Goal: Transaction & Acquisition: Purchase product/service

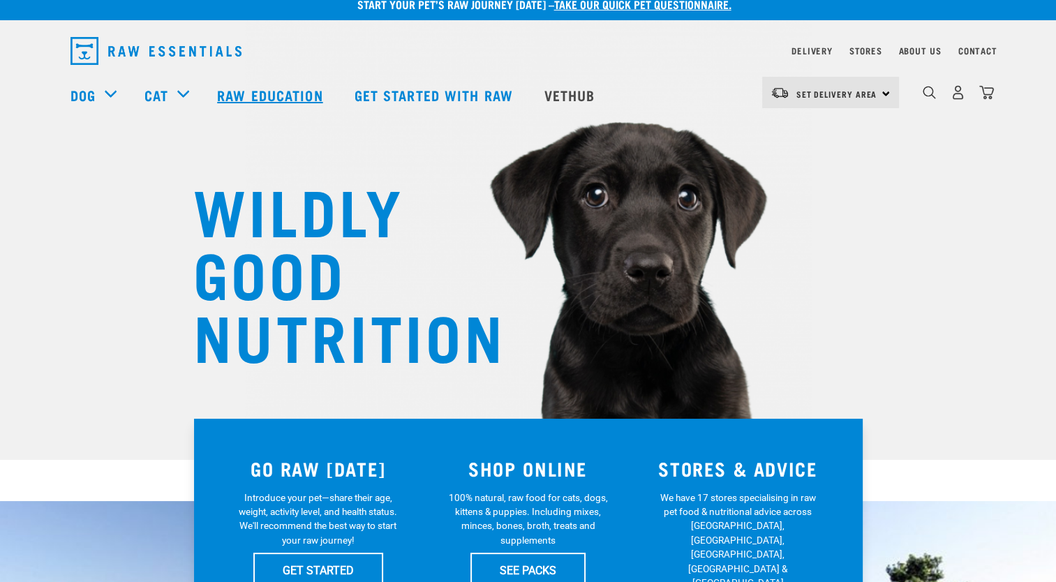
scroll to position [23, 0]
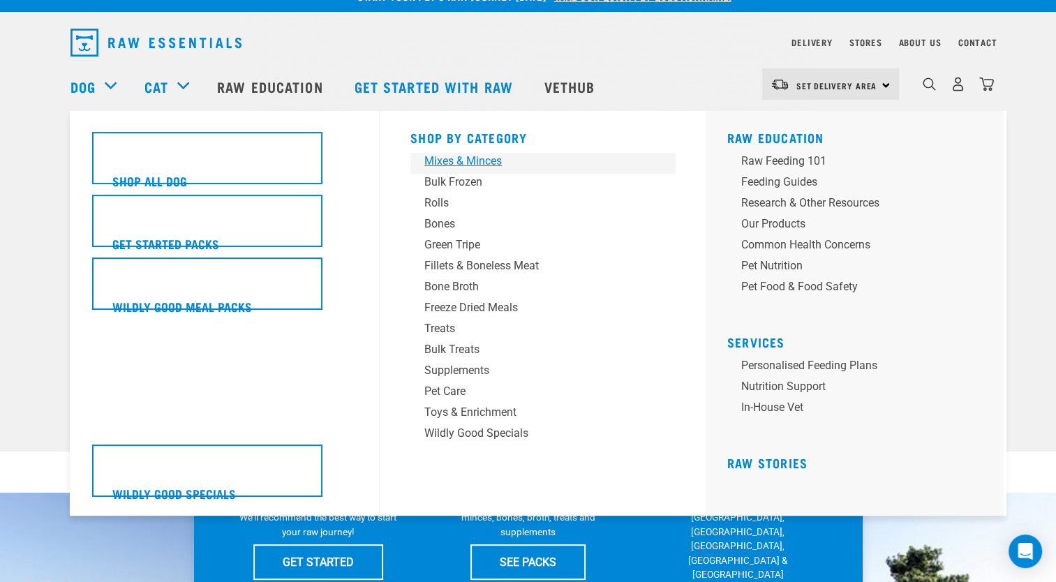
click at [465, 163] on div "Mixes & Minces" at bounding box center [533, 161] width 218 height 17
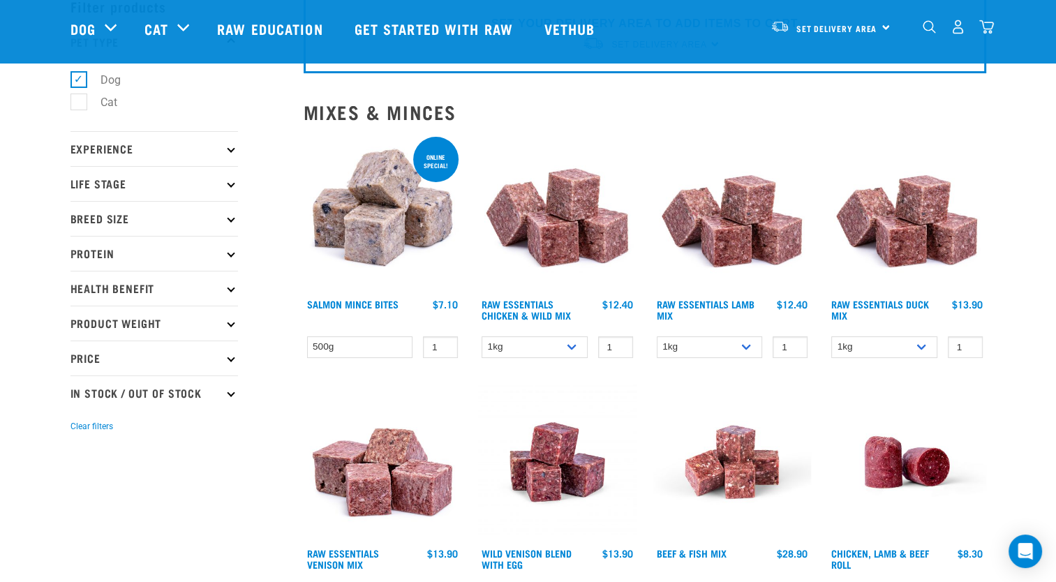
scroll to position [70, 0]
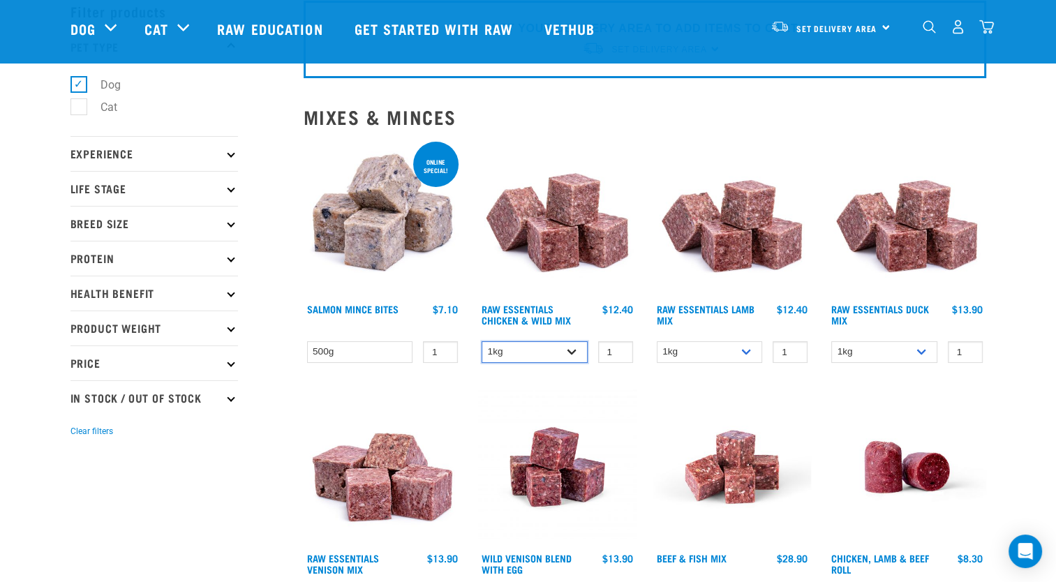
click at [570, 348] on select "1kg 3kg Bulk (10kg)" at bounding box center [535, 352] width 106 height 22
select select "709"
click at [482, 341] on select "1kg 3kg Bulk (10kg)" at bounding box center [535, 352] width 106 height 22
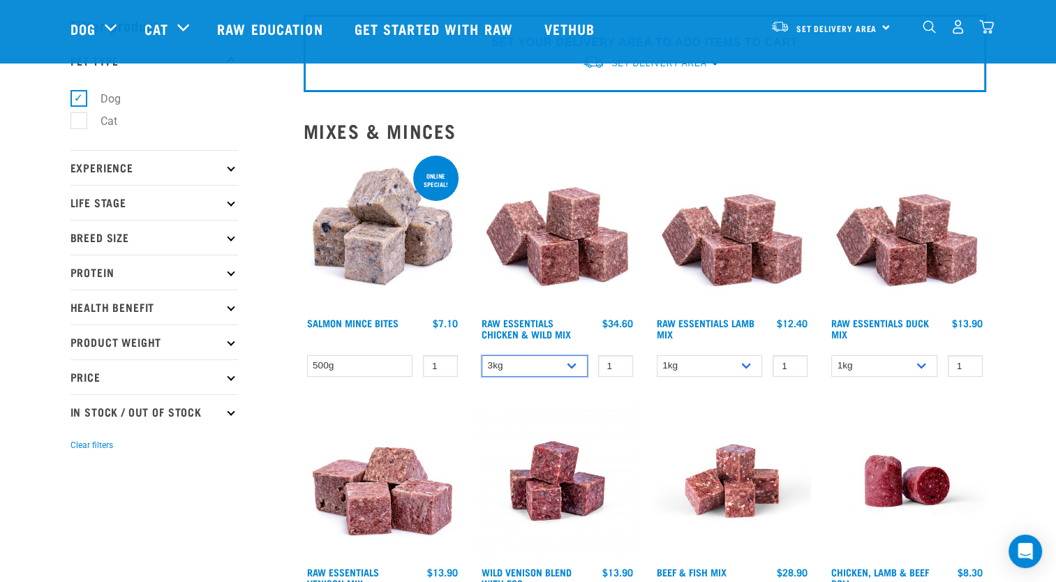
scroll to position [116, 0]
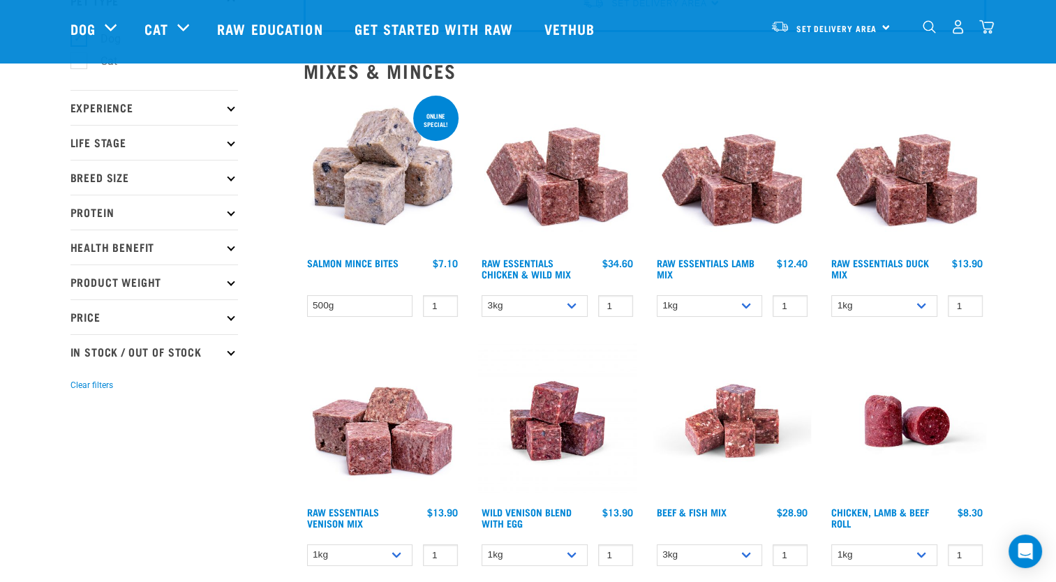
click at [958, 29] on img "dropdown navigation" at bounding box center [958, 27] width 15 height 15
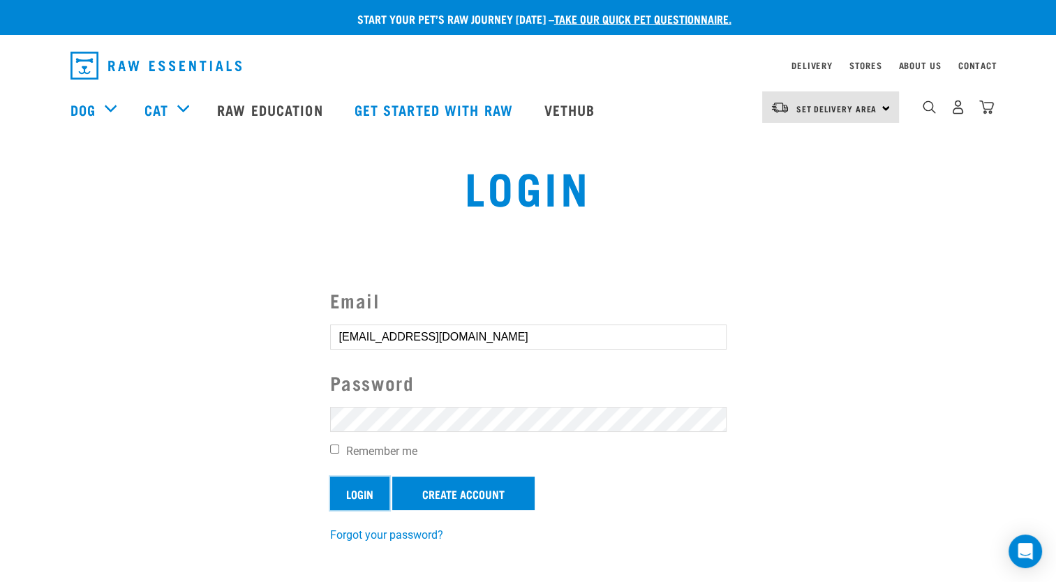
click at [363, 490] on input "Login" at bounding box center [359, 494] width 59 height 34
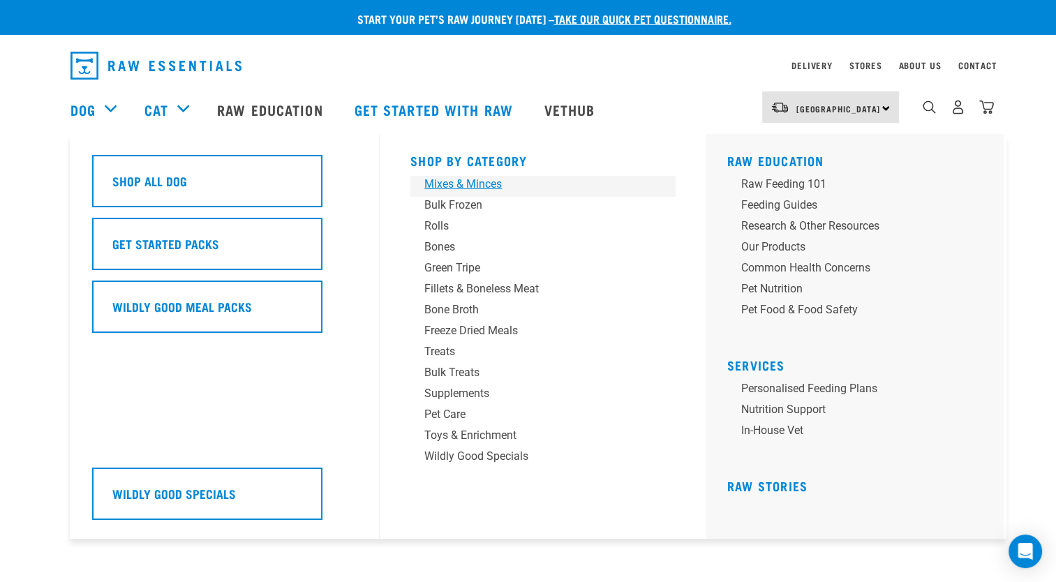
click at [450, 183] on div "Mixes & Minces" at bounding box center [533, 184] width 218 height 17
click at [452, 204] on div "Bulk Frozen" at bounding box center [533, 205] width 218 height 17
click at [457, 201] on div "Bulk Frozen" at bounding box center [533, 205] width 218 height 17
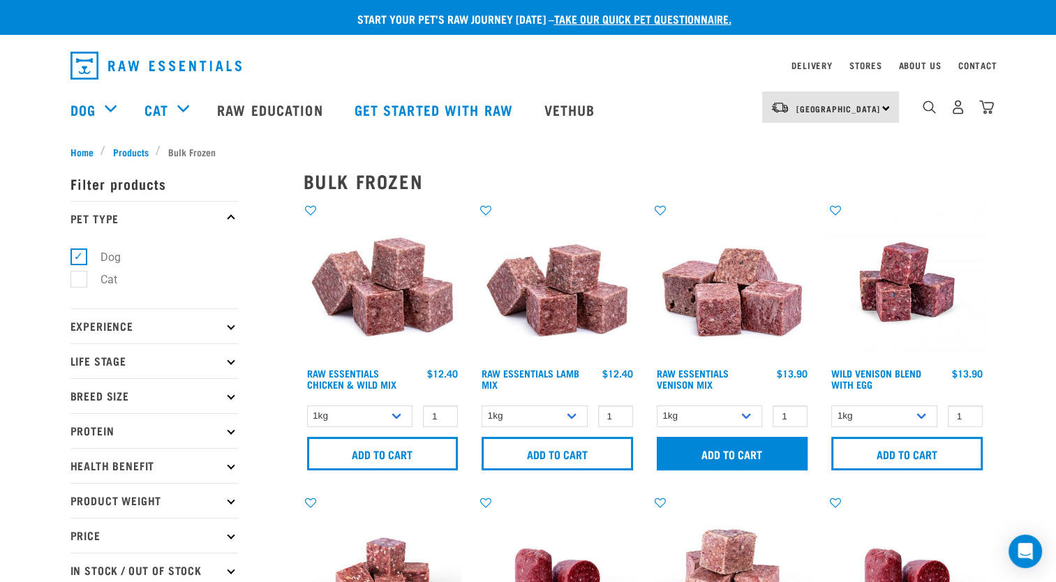
scroll to position [23, 0]
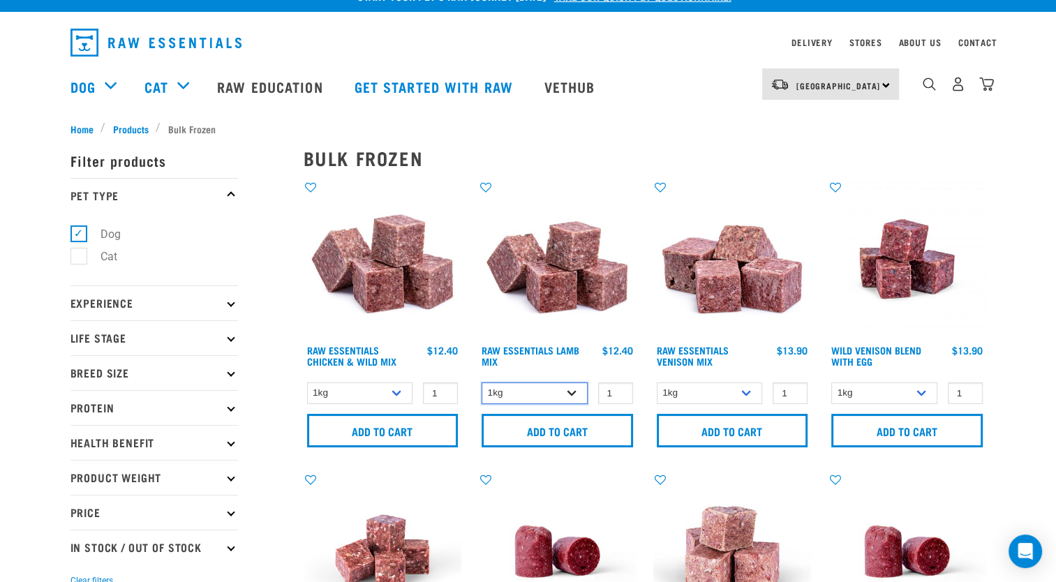
click at [572, 392] on select "1kg 3kg Bulk (10kg)" at bounding box center [535, 394] width 106 height 22
select select "24"
click at [482, 383] on select "1kg 3kg Bulk (10kg)" at bounding box center [535, 394] width 106 height 22
click at [556, 348] on link "Raw Essentials Lamb Mix" at bounding box center [531, 356] width 98 height 16
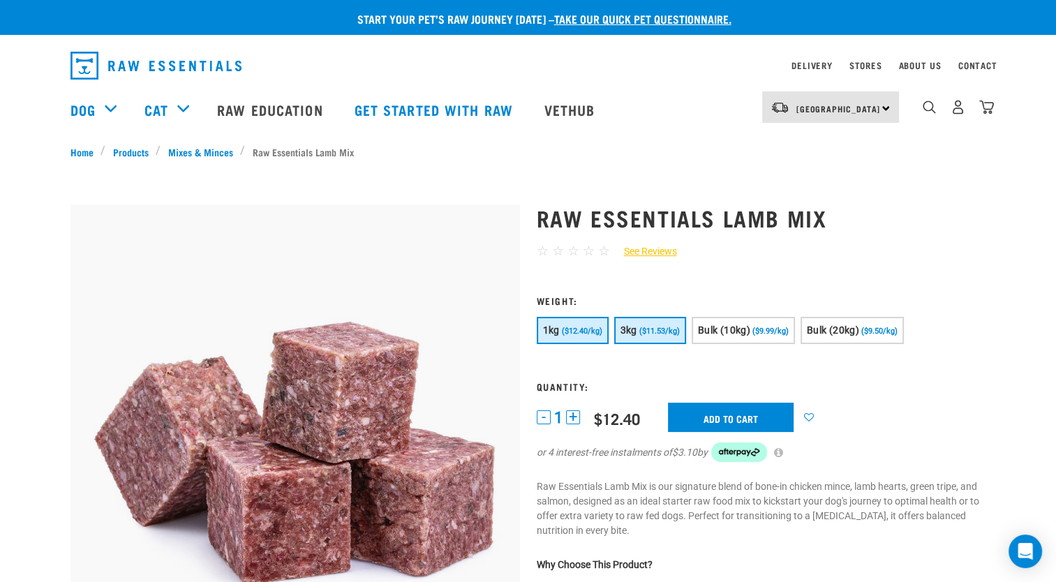
click at [654, 330] on span "($11.53/kg)" at bounding box center [659, 331] width 40 height 9
click at [732, 415] on input "Add to cart" at bounding box center [731, 417] width 126 height 29
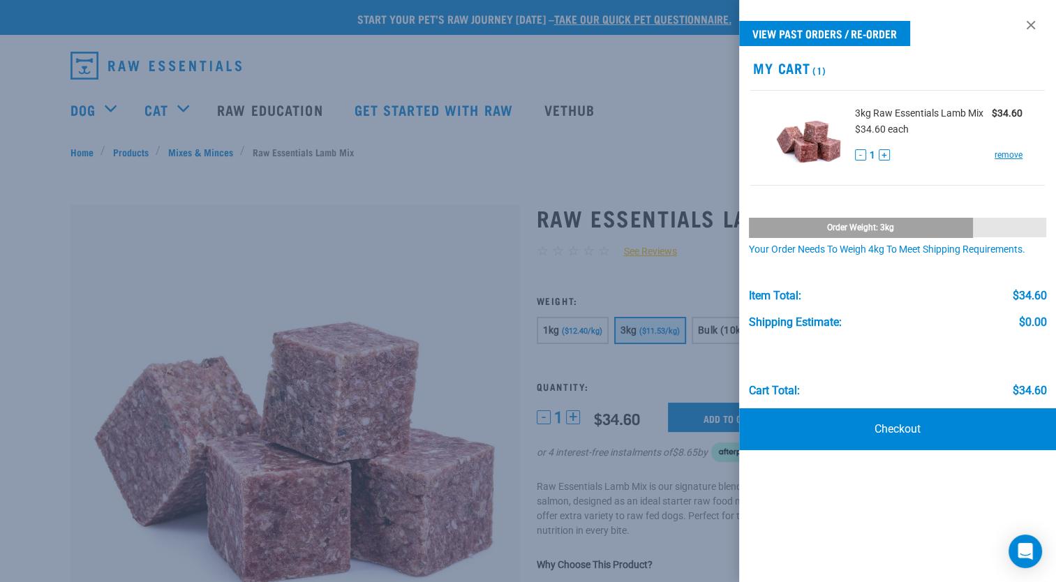
click at [452, 139] on div at bounding box center [528, 291] width 1056 height 582
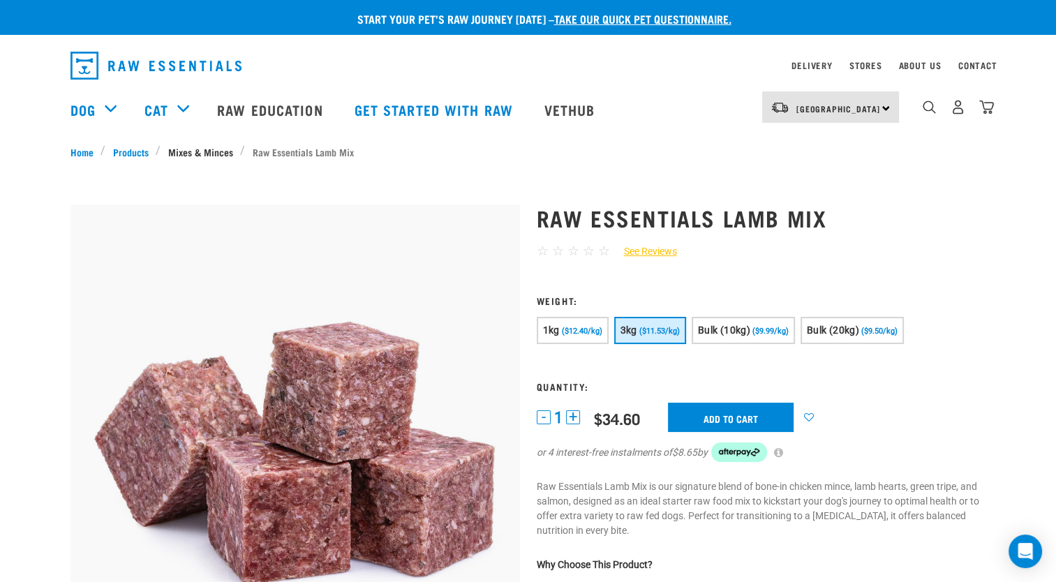
click at [192, 144] on link "Mixes & Minces" at bounding box center [201, 151] width 80 height 15
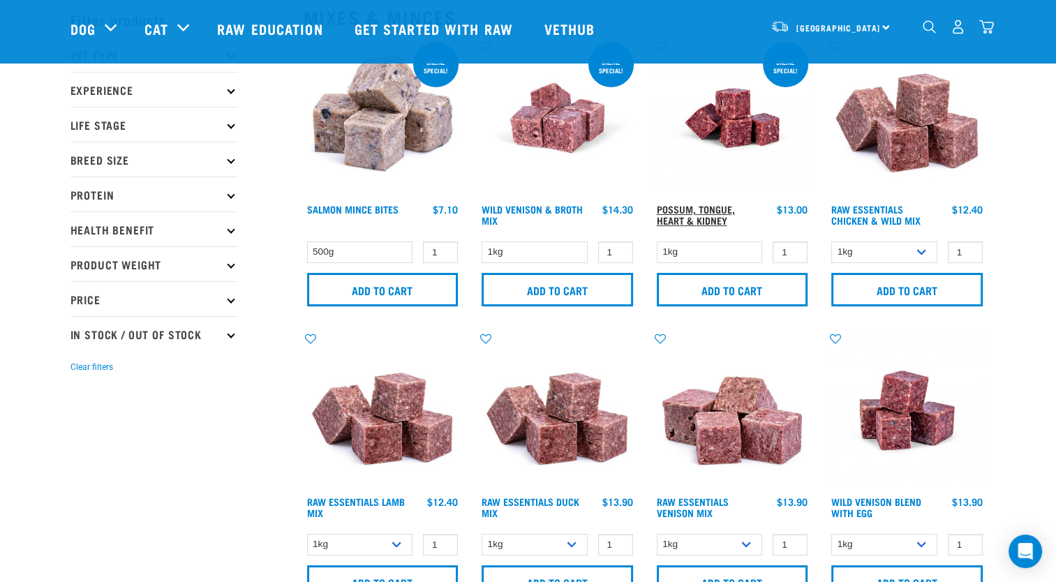
scroll to position [70, 0]
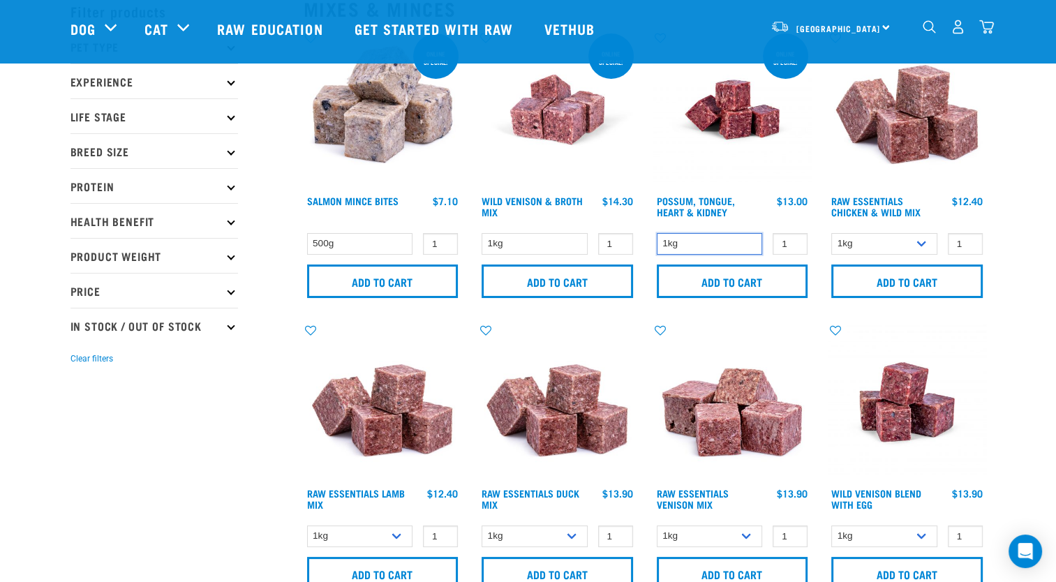
click at [745, 244] on select "1kg" at bounding box center [710, 244] width 106 height 22
click at [762, 326] on img at bounding box center [732, 402] width 158 height 158
type input "2"
click at [791, 242] on input "2" at bounding box center [790, 244] width 35 height 22
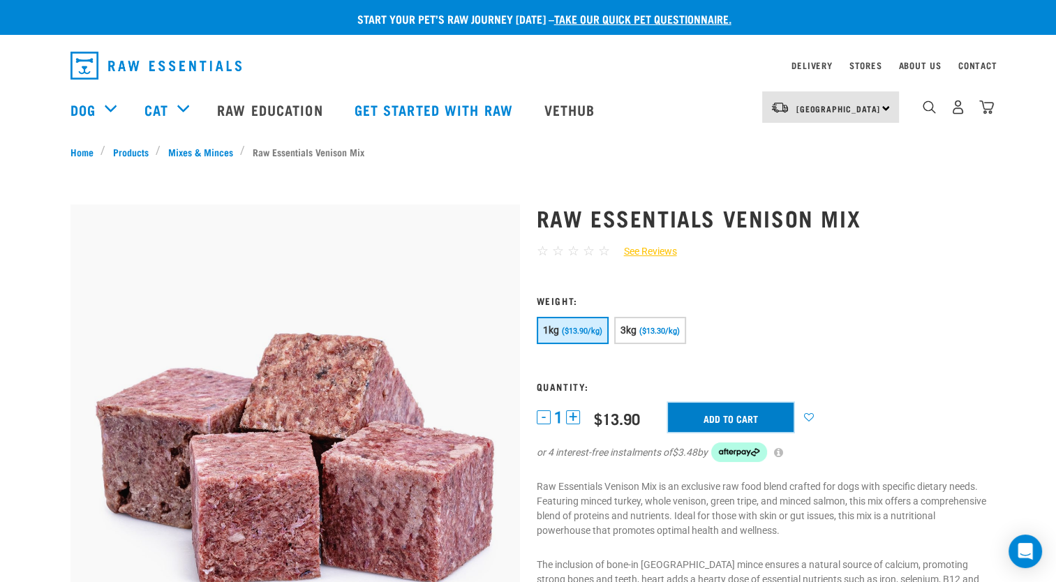
click at [743, 417] on input "Add to cart" at bounding box center [731, 417] width 126 height 29
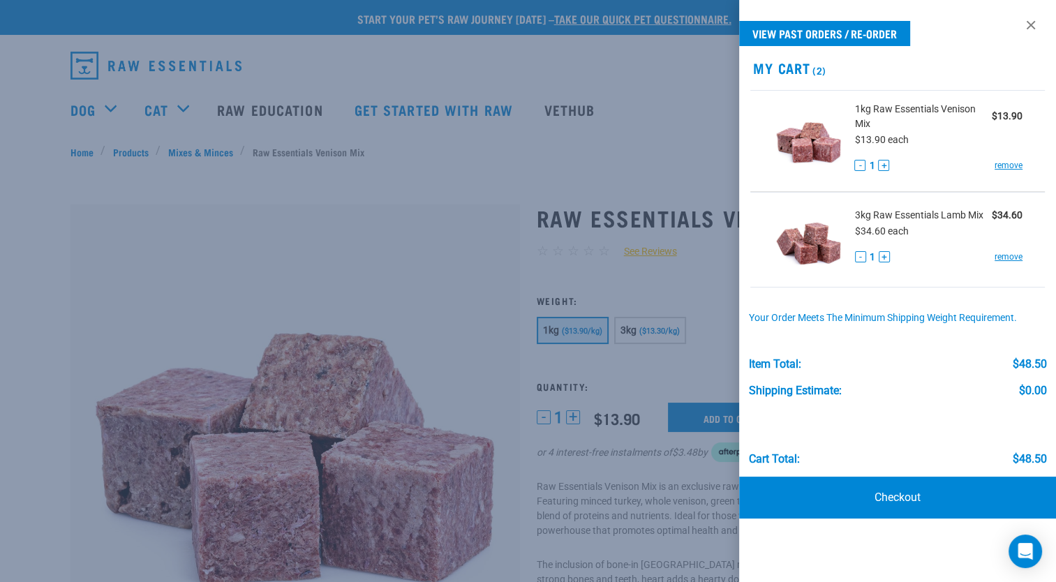
click at [320, 219] on div at bounding box center [528, 291] width 1056 height 582
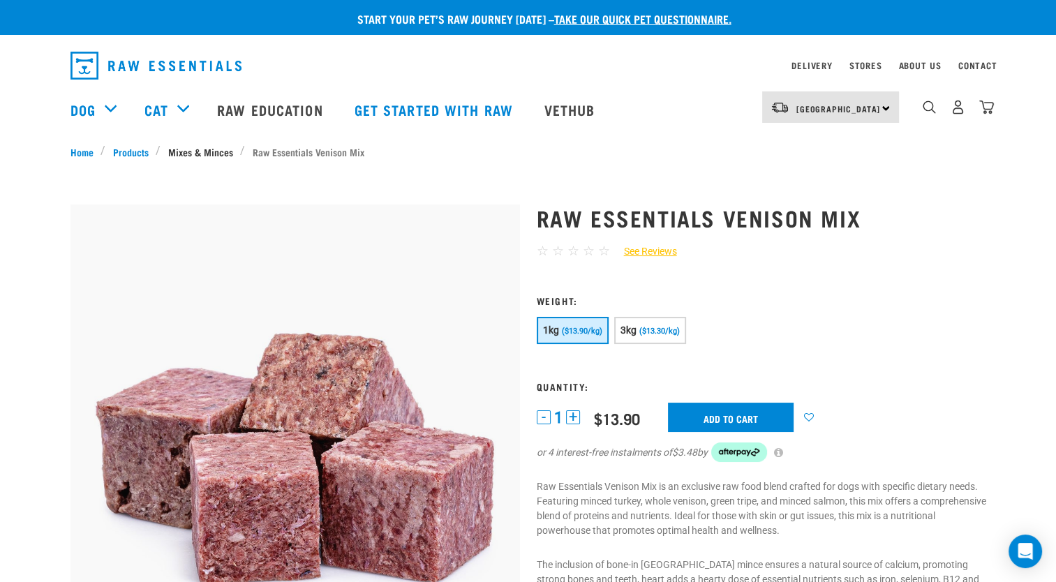
click at [208, 149] on link "Mixes & Minces" at bounding box center [201, 151] width 80 height 15
click at [637, 327] on button "3kg ($13.30/kg)" at bounding box center [650, 330] width 72 height 27
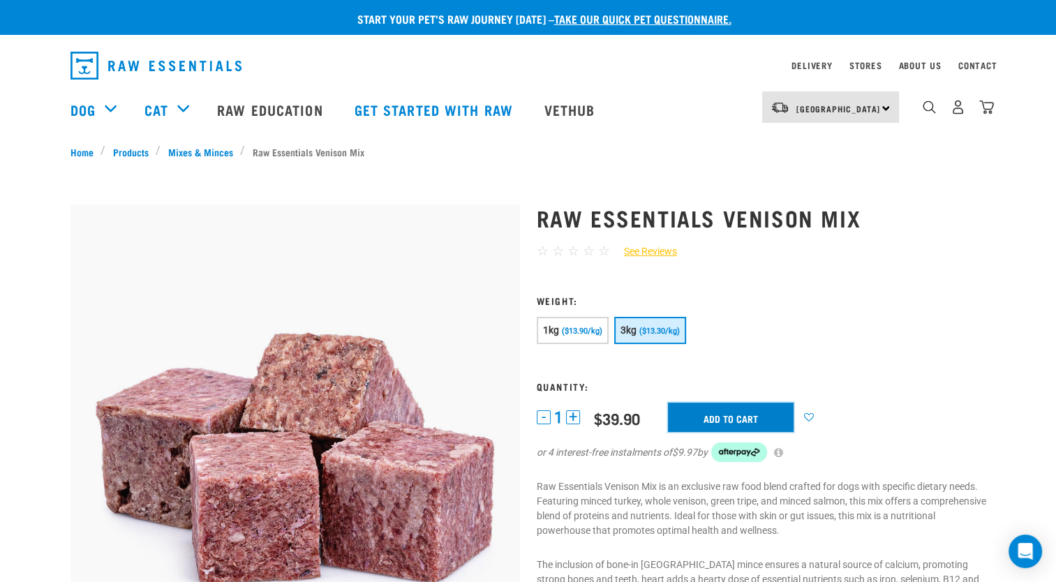
click at [720, 415] on input "Add to cart" at bounding box center [731, 417] width 126 height 29
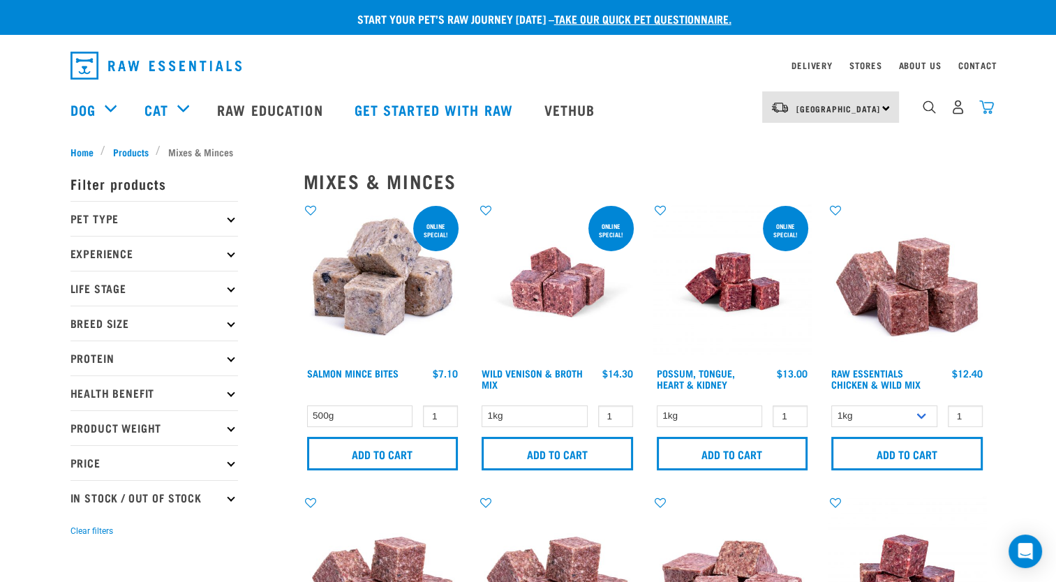
click at [989, 109] on img "dropdown navigation" at bounding box center [986, 107] width 15 height 15
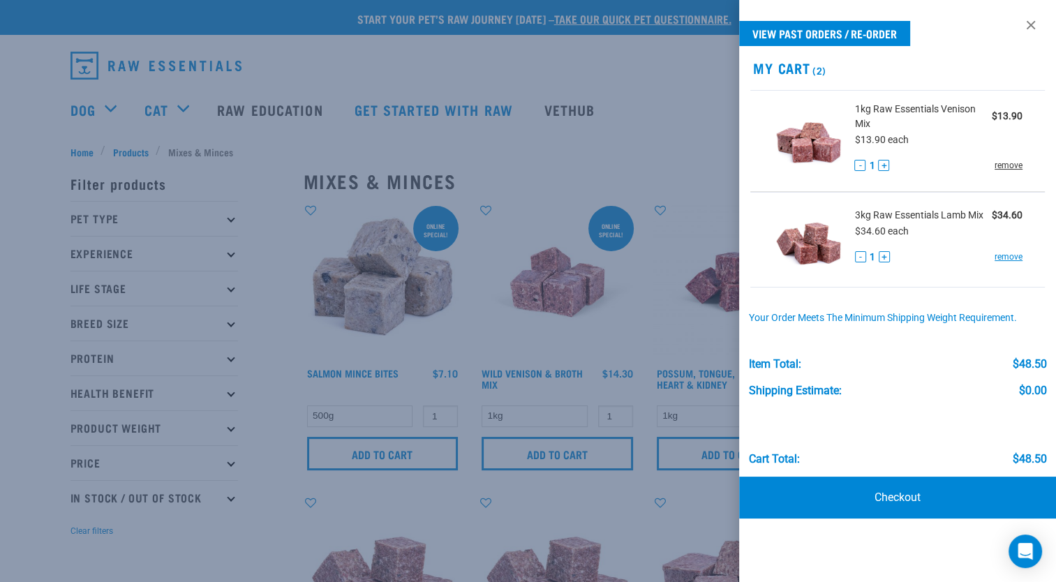
click at [1004, 163] on link "remove" at bounding box center [1009, 165] width 28 height 13
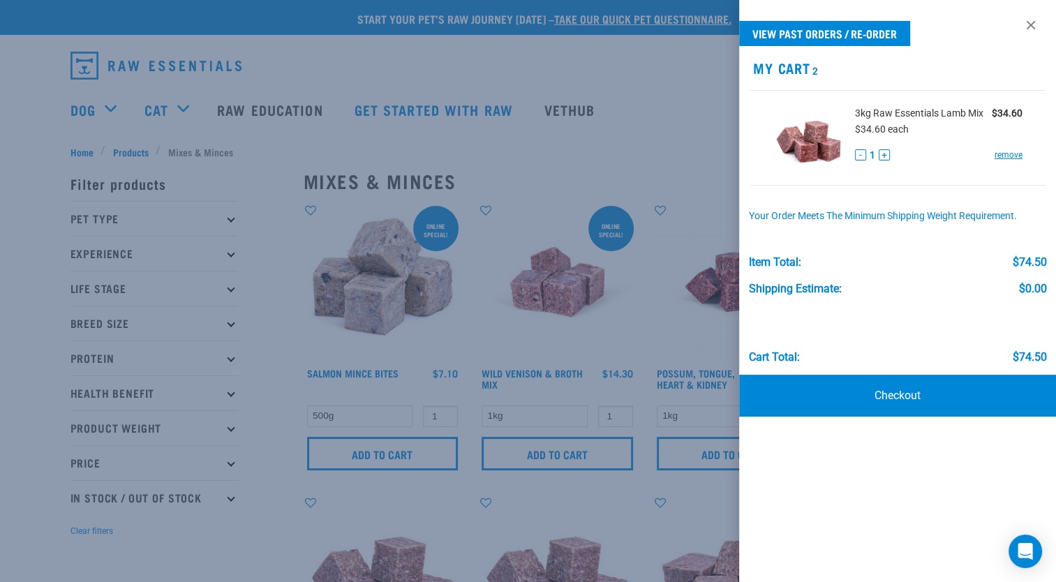
click at [533, 371] on div at bounding box center [528, 291] width 1056 height 582
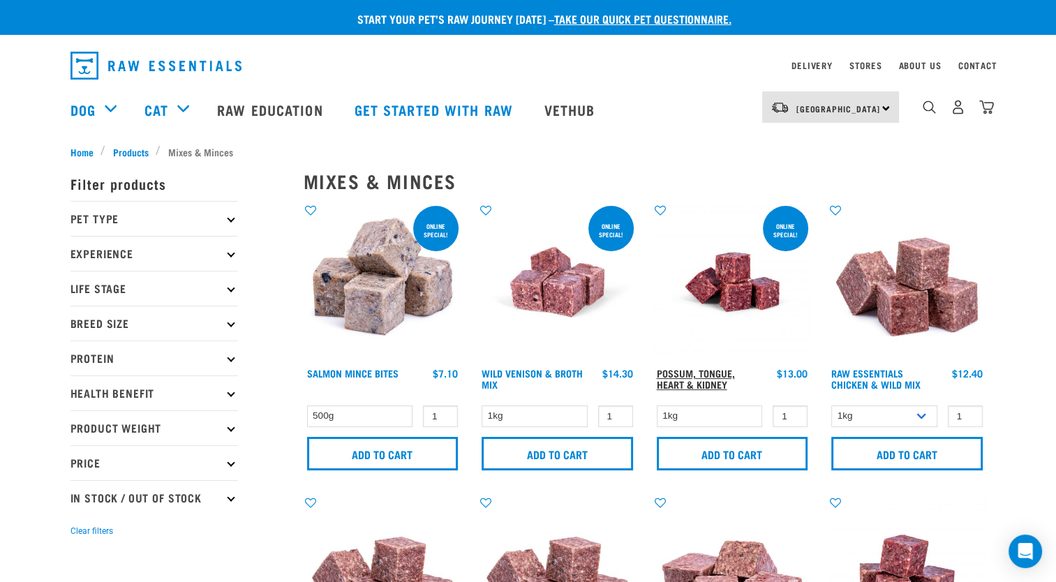
click at [704, 376] on link "Possum, Tongue, Heart & Kidney" at bounding box center [696, 379] width 78 height 16
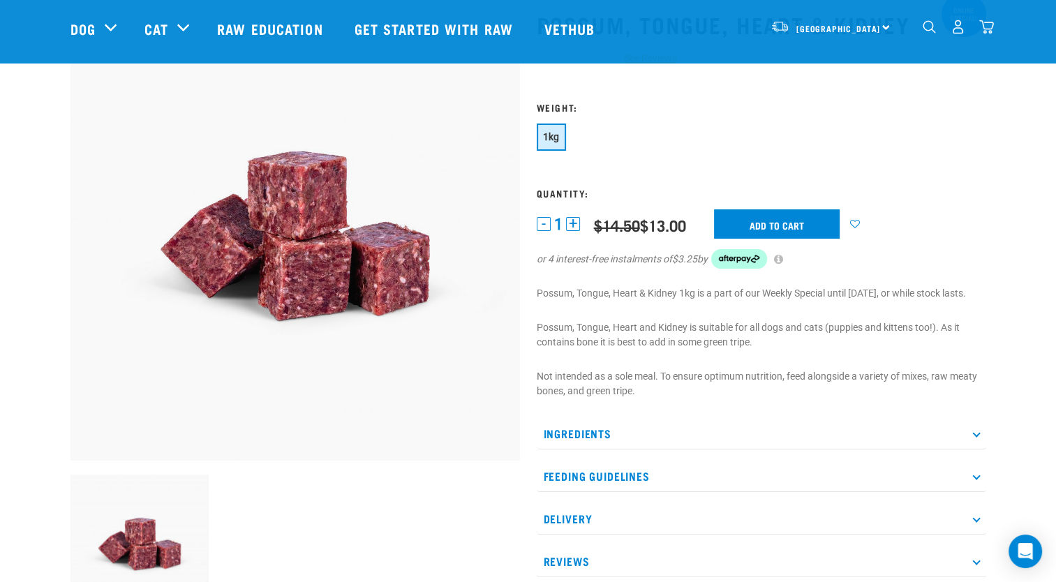
scroll to position [93, 0]
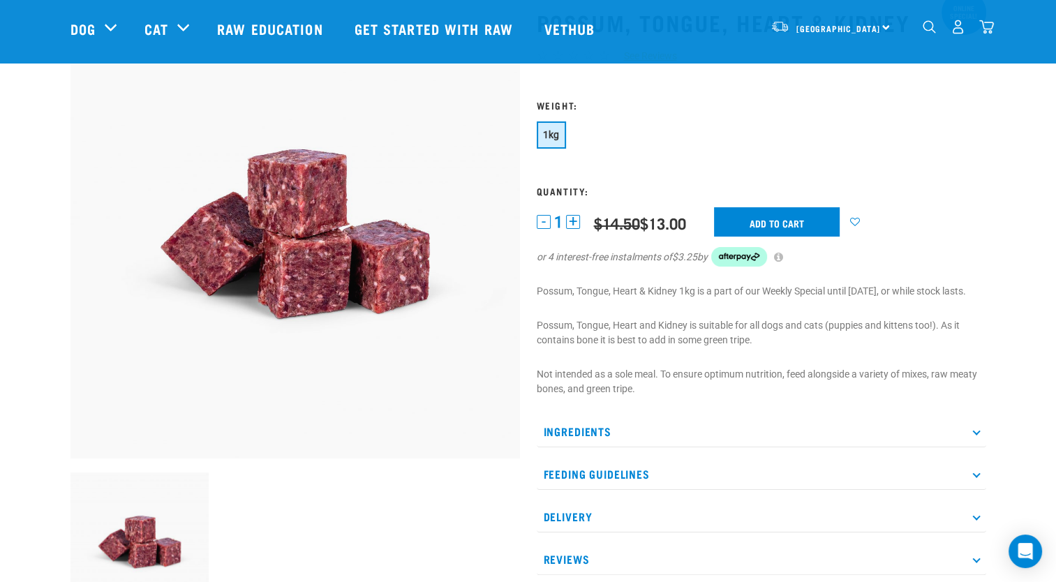
click at [572, 218] on button "+" at bounding box center [573, 222] width 14 height 14
click at [775, 218] on input "Add to cart" at bounding box center [777, 221] width 126 height 29
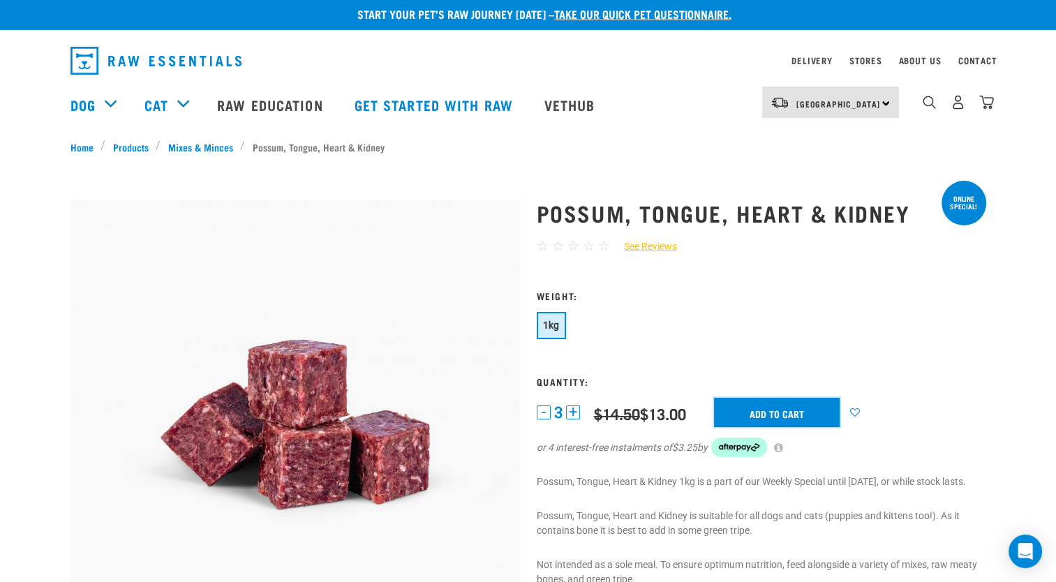
scroll to position [0, 0]
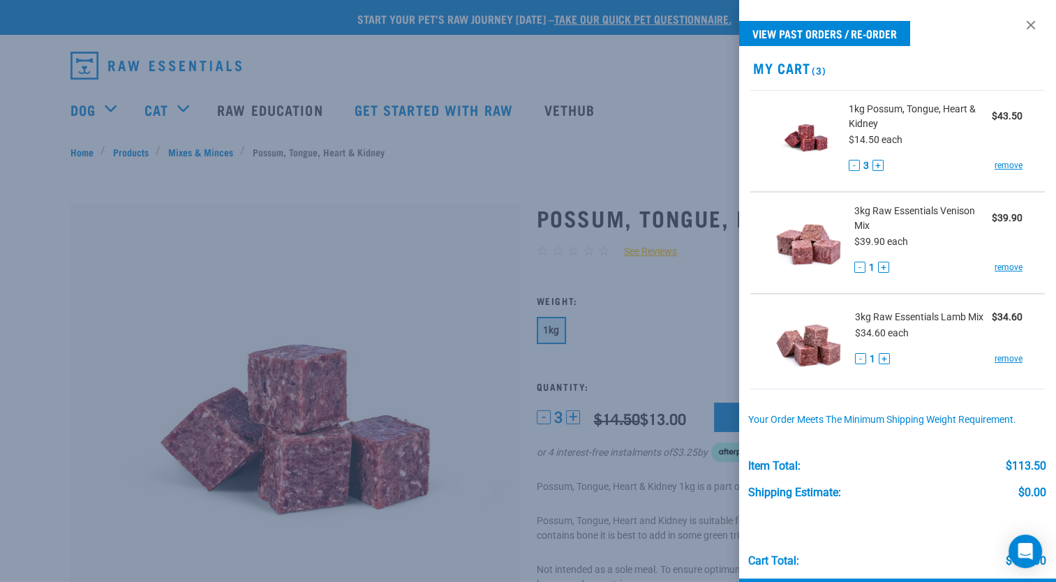
click at [476, 266] on div at bounding box center [528, 291] width 1056 height 582
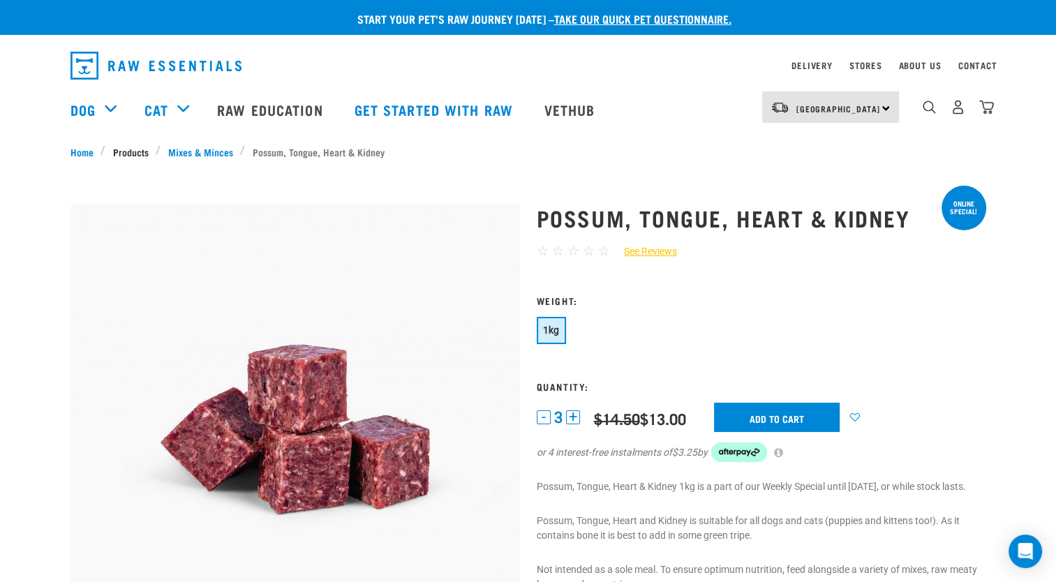
click at [142, 147] on link "Products" at bounding box center [130, 151] width 50 height 15
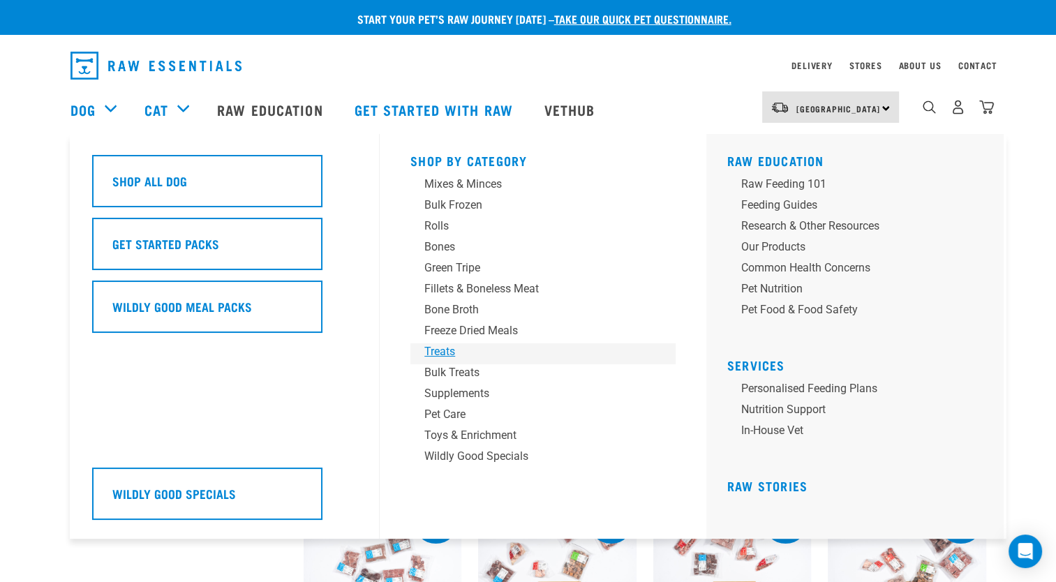
click at [448, 350] on div "Treats" at bounding box center [533, 351] width 218 height 17
click at [447, 373] on div "Bulk Treats" at bounding box center [533, 372] width 218 height 17
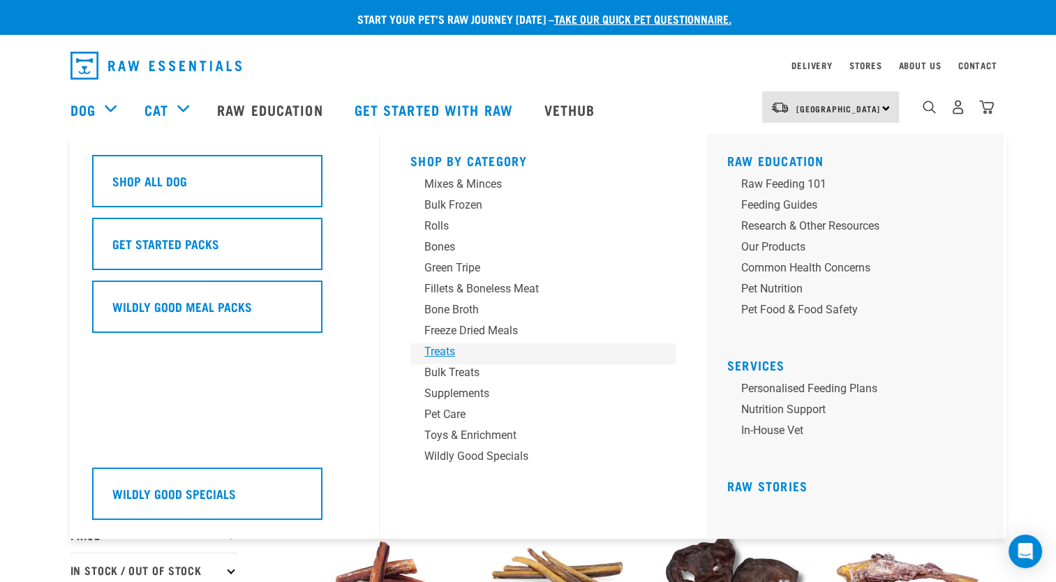
click at [440, 348] on div "Treats" at bounding box center [533, 351] width 218 height 17
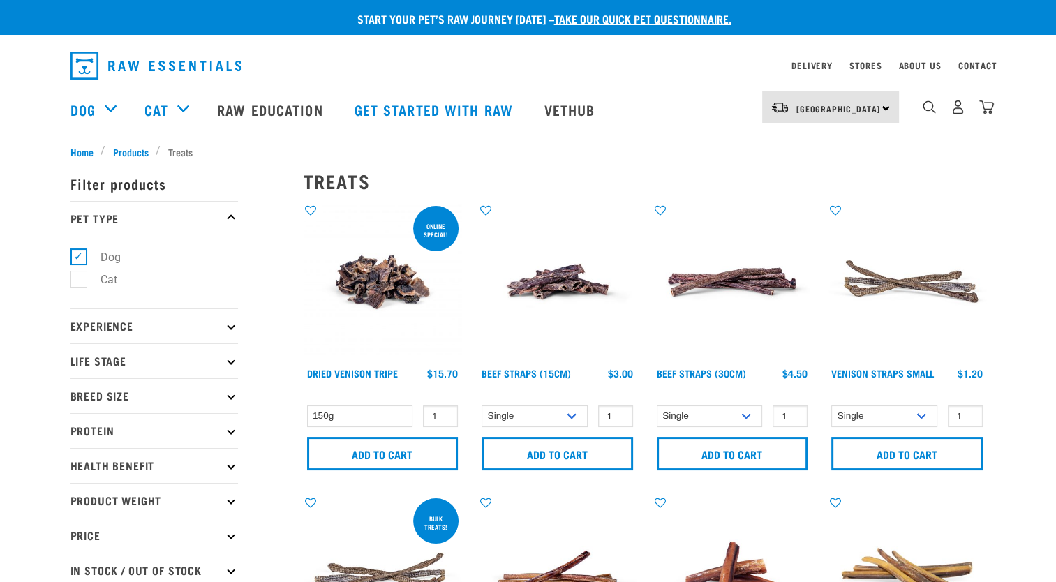
click at [438, 350] on img at bounding box center [383, 282] width 158 height 158
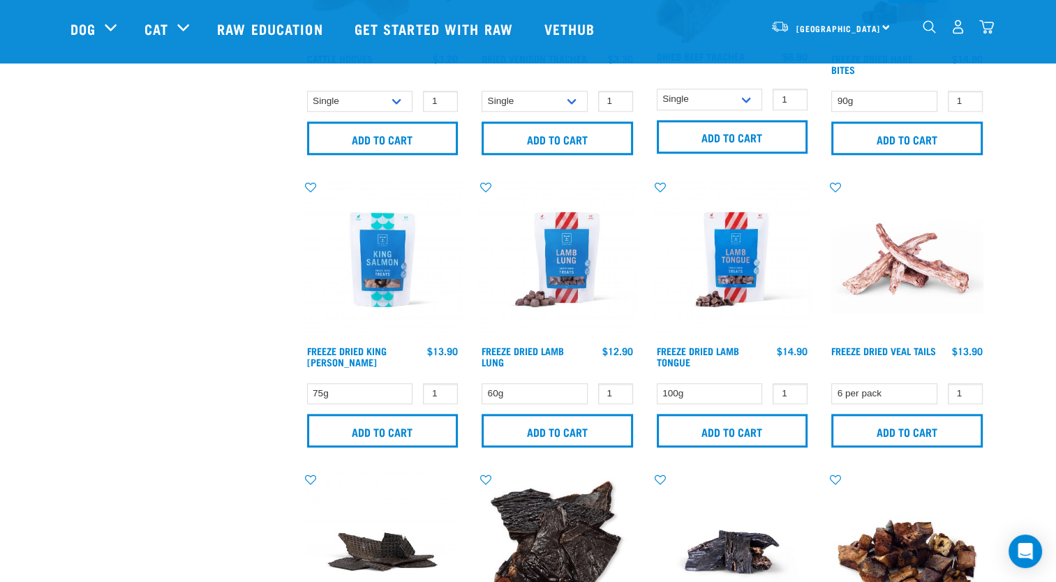
scroll to position [1698, 0]
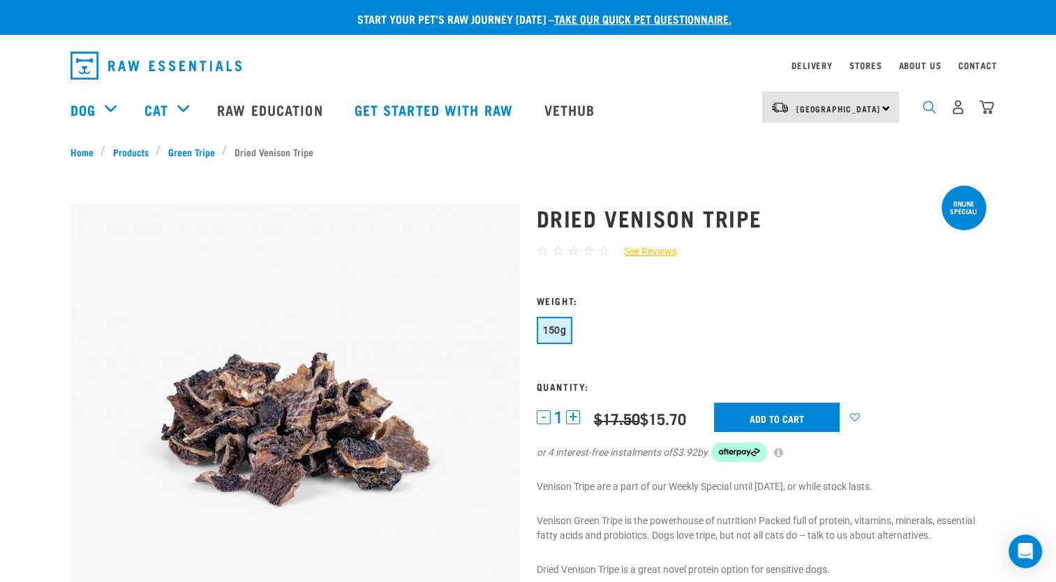
click at [929, 106] on img "dropdown navigation" at bounding box center [929, 107] width 13 height 13
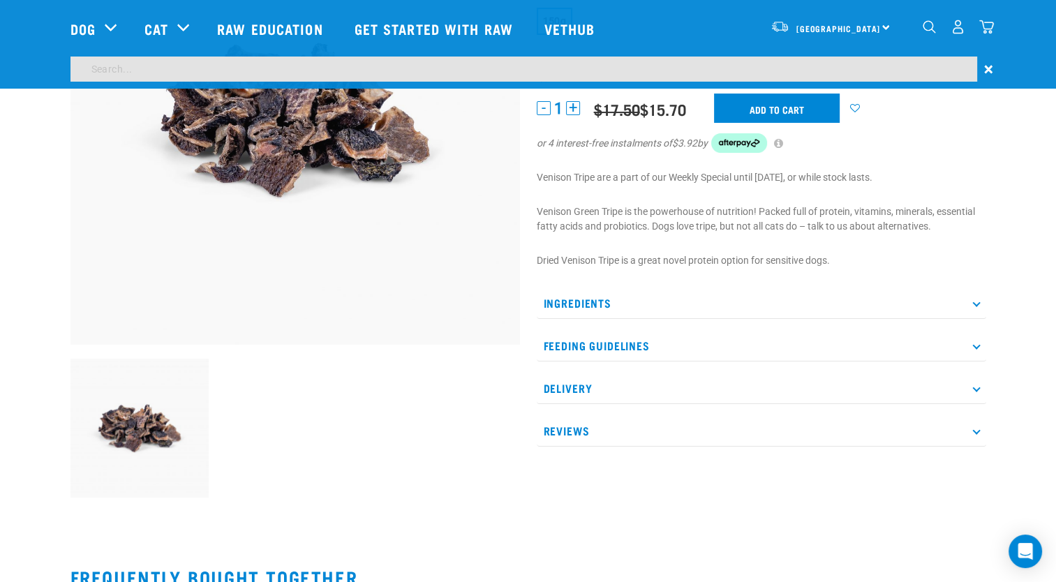
scroll to position [165, 0]
click at [99, 66] on input "search" at bounding box center [523, 69] width 907 height 25
type input "frozen veal tails"
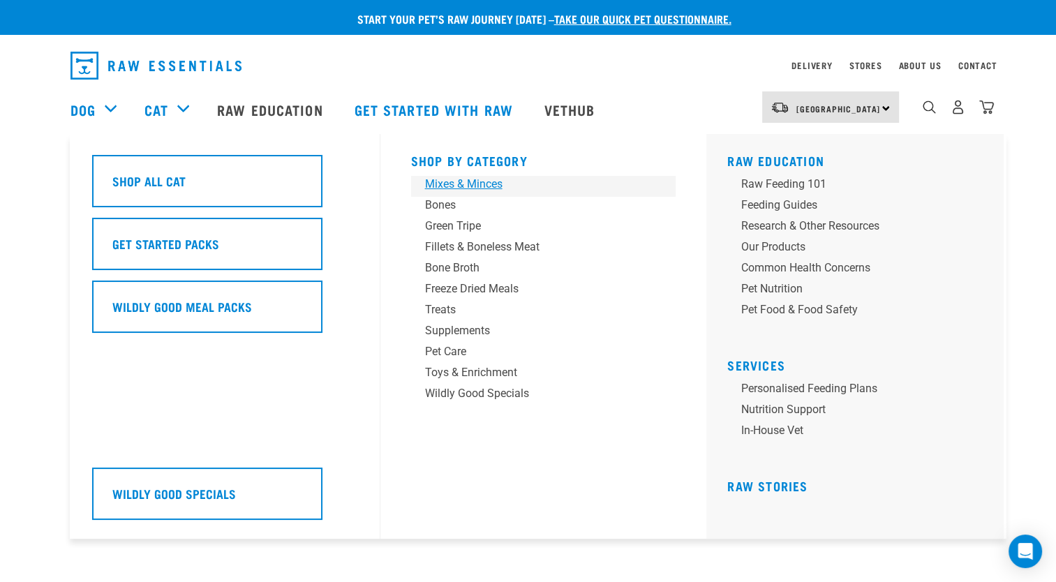
click at [458, 182] on div "Mixes & Minces" at bounding box center [534, 184] width 218 height 17
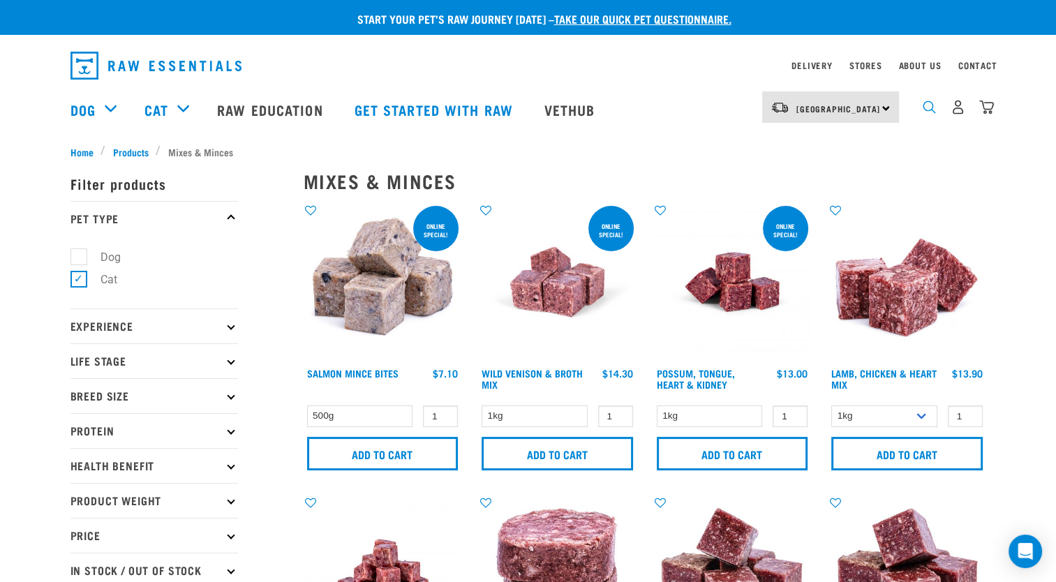
click at [923, 112] on img "dropdown navigation" at bounding box center [929, 107] width 13 height 13
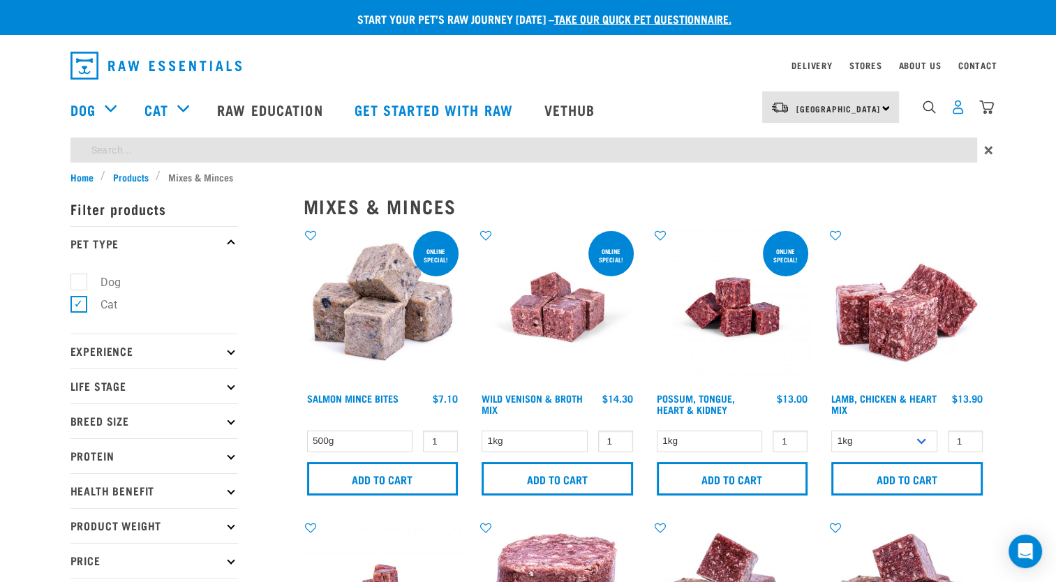
click at [956, 110] on img "dropdown navigation" at bounding box center [958, 107] width 15 height 15
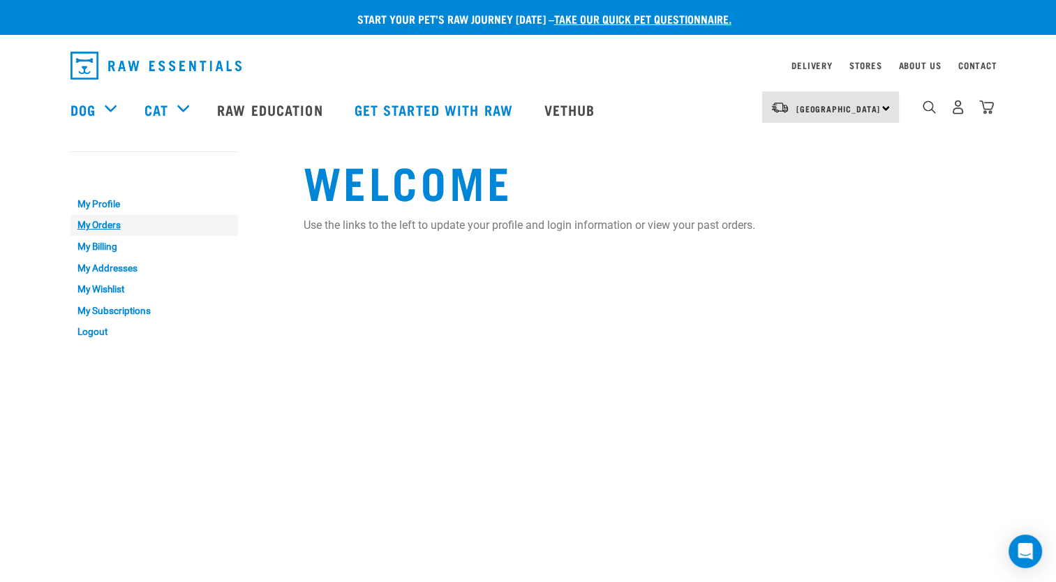
click at [90, 223] on link "My Orders" at bounding box center [154, 226] width 168 height 22
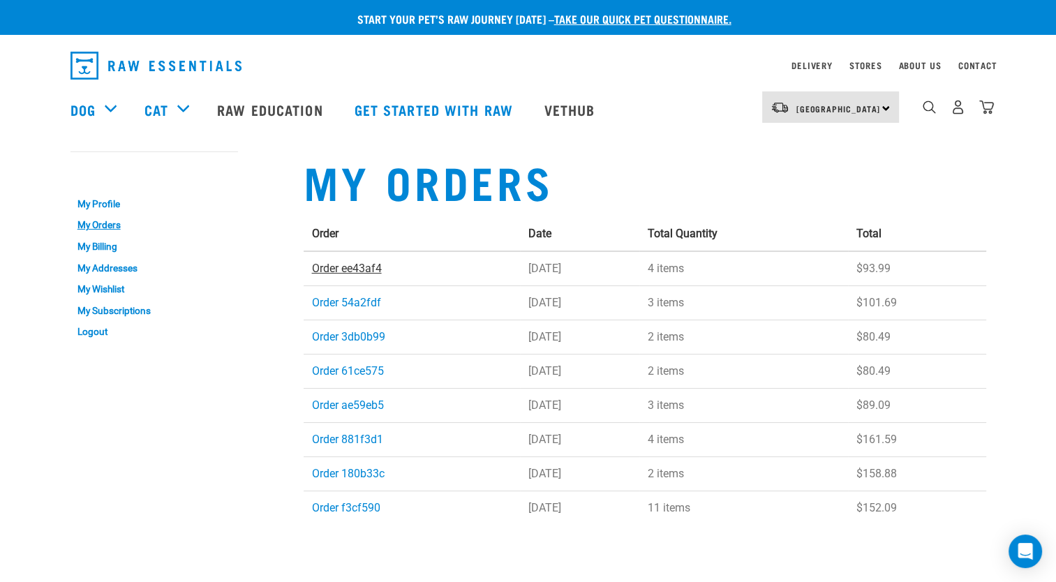
click at [347, 269] on link "Order ee43af4" at bounding box center [347, 268] width 70 height 13
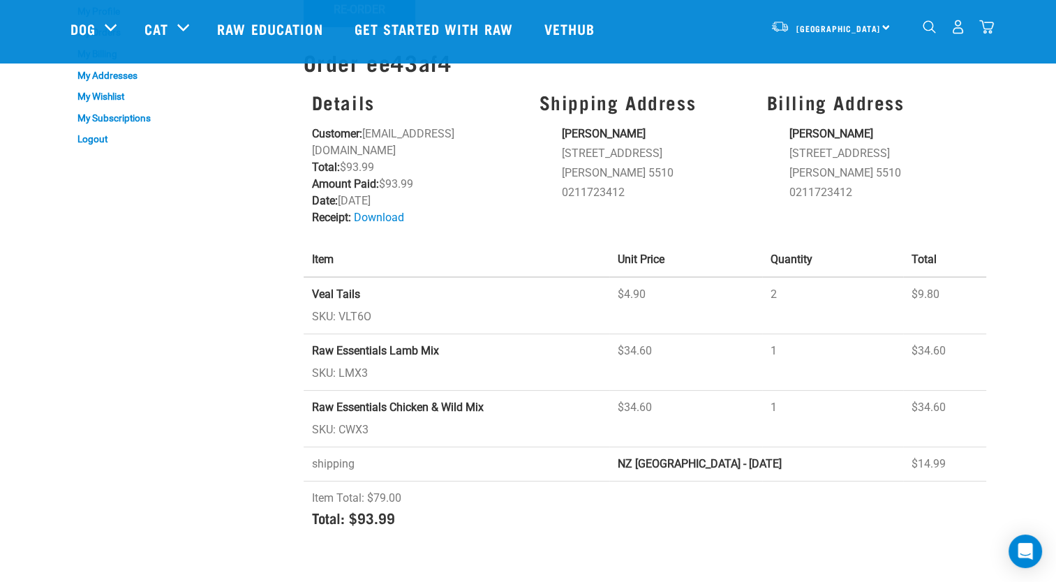
scroll to position [93, 0]
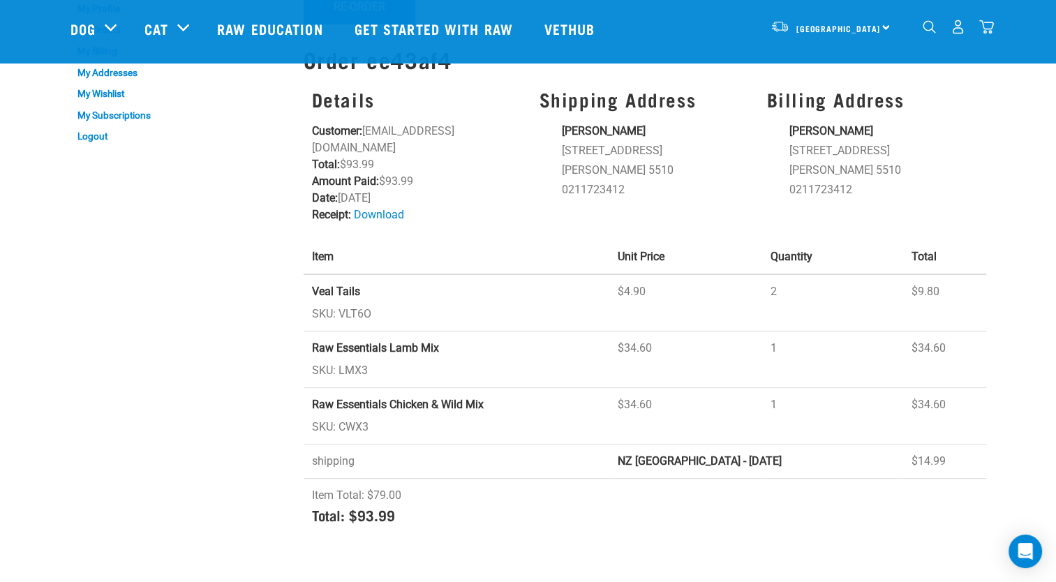
drag, startPoint x: 376, startPoint y: 294, endPoint x: 338, endPoint y: 297, distance: 38.5
click at [338, 297] on td "Veal Tails SKU: VLT6O" at bounding box center [457, 302] width 306 height 57
drag, startPoint x: 338, startPoint y: 297, endPoint x: 349, endPoint y: 297, distance: 11.2
copy td "VLT6O"
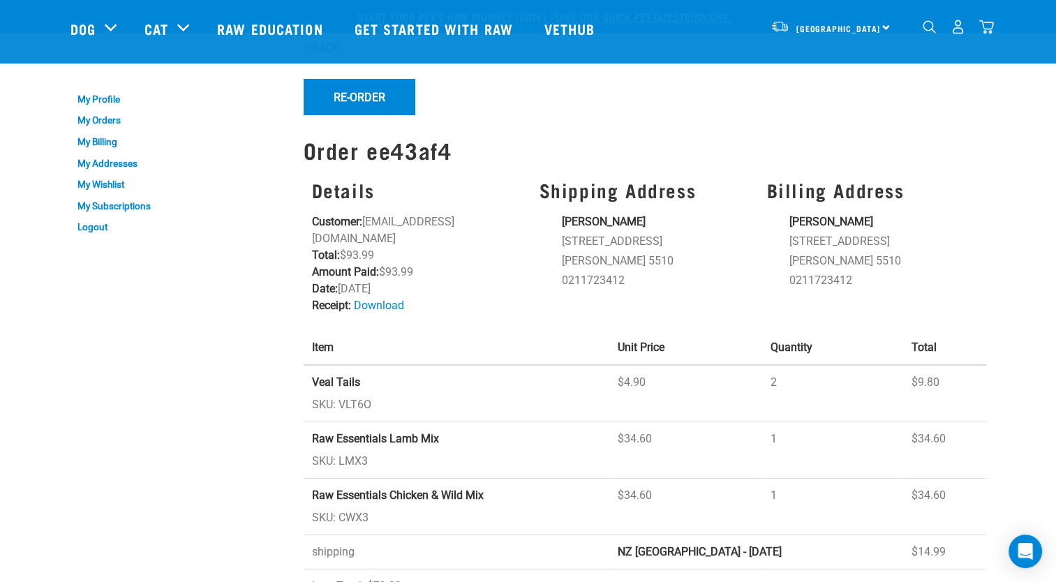
scroll to position [0, 0]
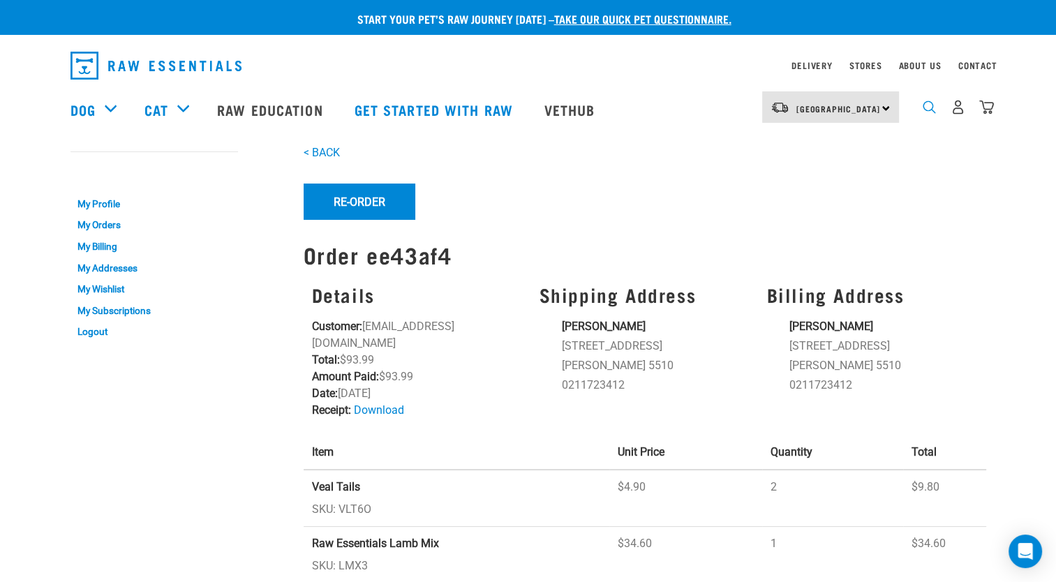
click at [929, 111] on img "dropdown navigation" at bounding box center [929, 107] width 13 height 13
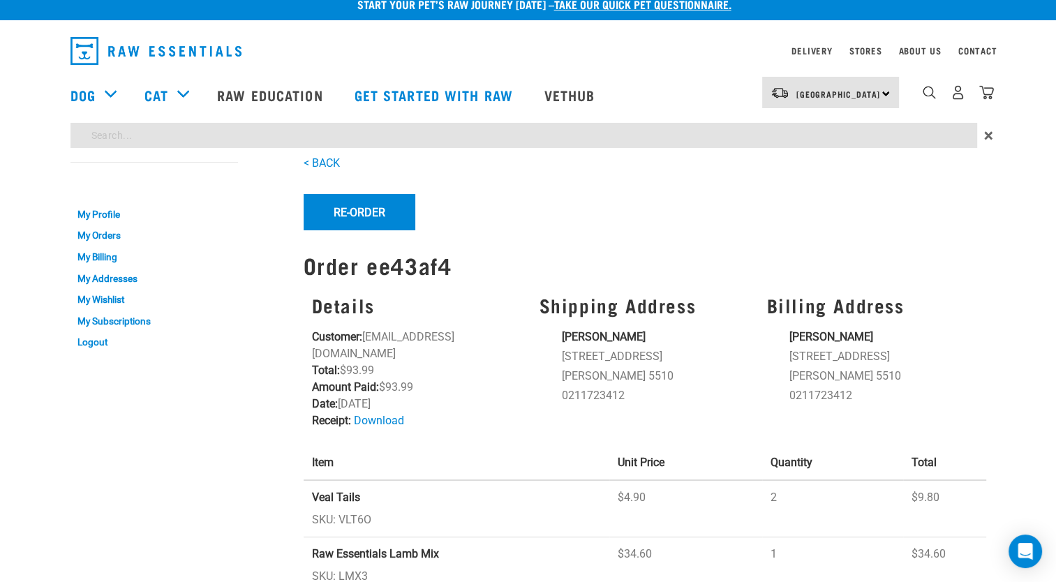
scroll to position [23, 0]
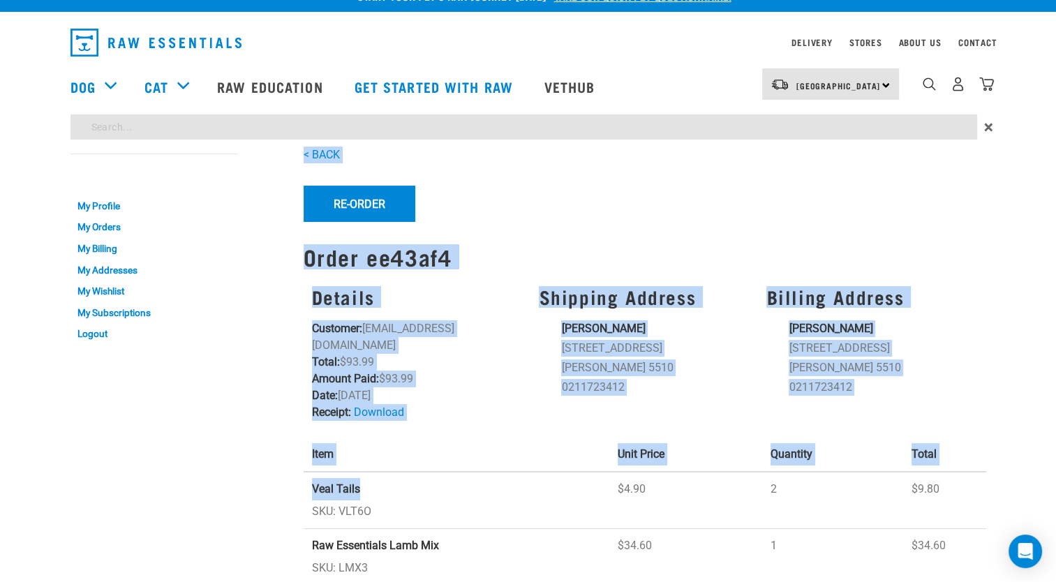
drag, startPoint x: 376, startPoint y: 470, endPoint x: 290, endPoint y: 468, distance: 85.9
click at [290, 468] on div "My Account My Profile My Orders My Billing My Addresses My Wishlist My Subscrip…" at bounding box center [528, 442] width 933 height 608
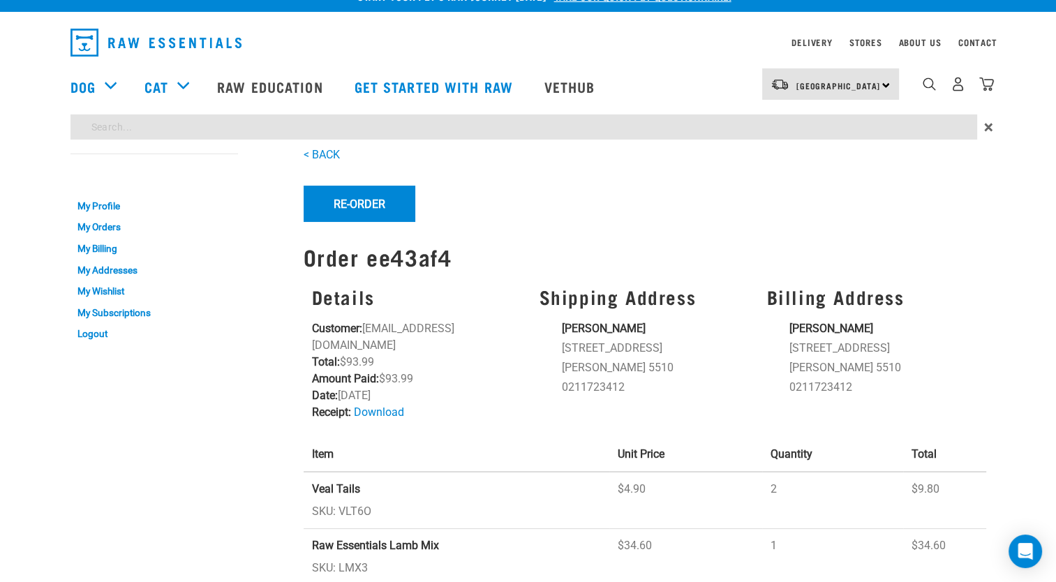
drag, startPoint x: 290, startPoint y: 468, endPoint x: 385, endPoint y: 493, distance: 98.2
click at [385, 493] on td "Veal Tails SKU: VLT6O" at bounding box center [457, 500] width 306 height 57
drag, startPoint x: 363, startPoint y: 473, endPoint x: 310, endPoint y: 480, distance: 53.5
click at [310, 480] on td "Veal Tails SKU: VLT6O" at bounding box center [457, 500] width 306 height 57
drag, startPoint x: 310, startPoint y: 480, endPoint x: 332, endPoint y: 478, distance: 21.7
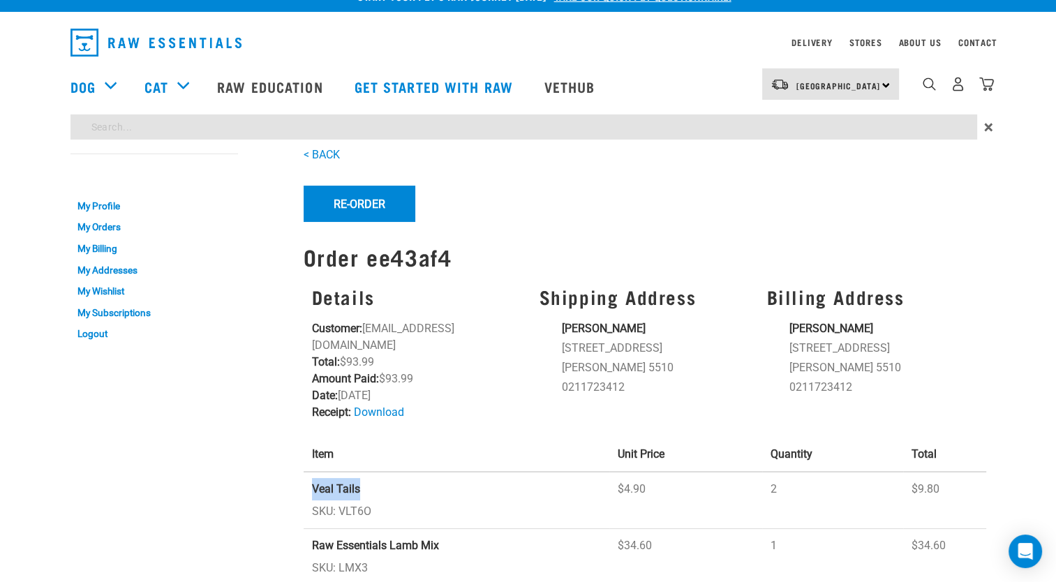
copy strong "Veal Tails"
click at [934, 84] on img "dropdown navigation" at bounding box center [929, 83] width 13 height 13
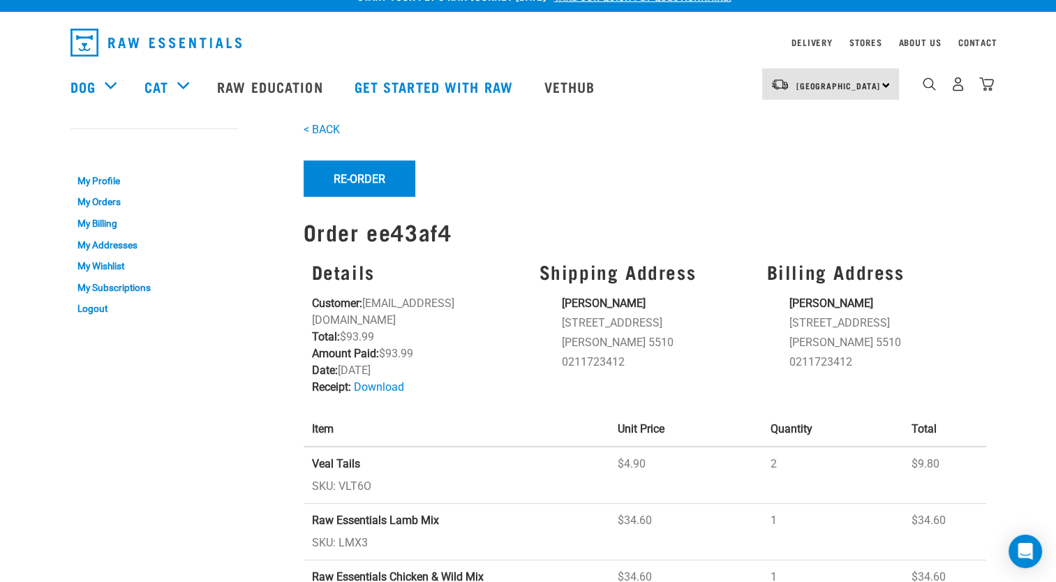
click at [922, 87] on div "dropdown navigation" at bounding box center [929, 84] width 15 height 15
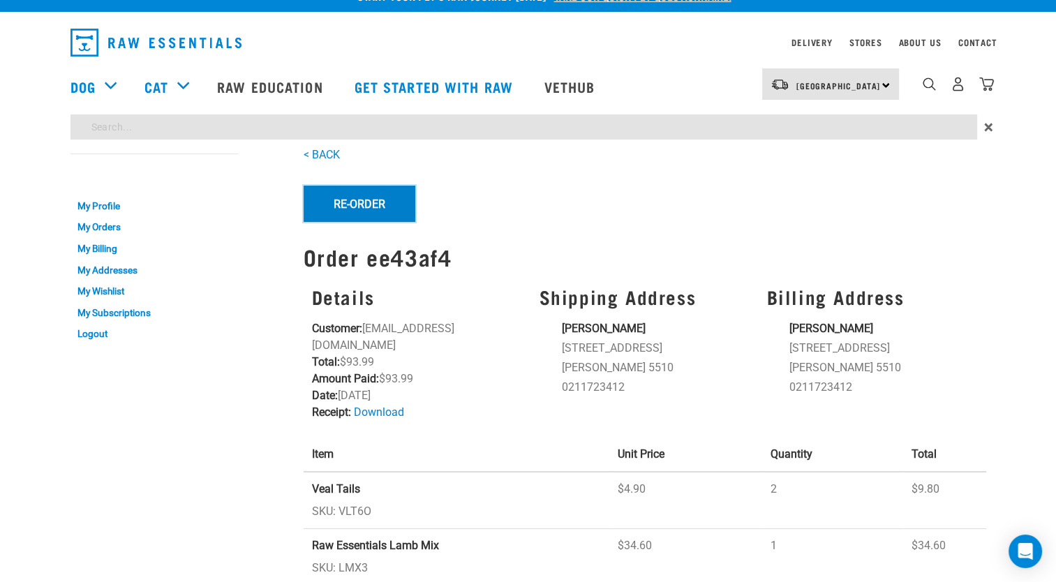
click at [348, 200] on button "Re-Order" at bounding box center [360, 204] width 112 height 36
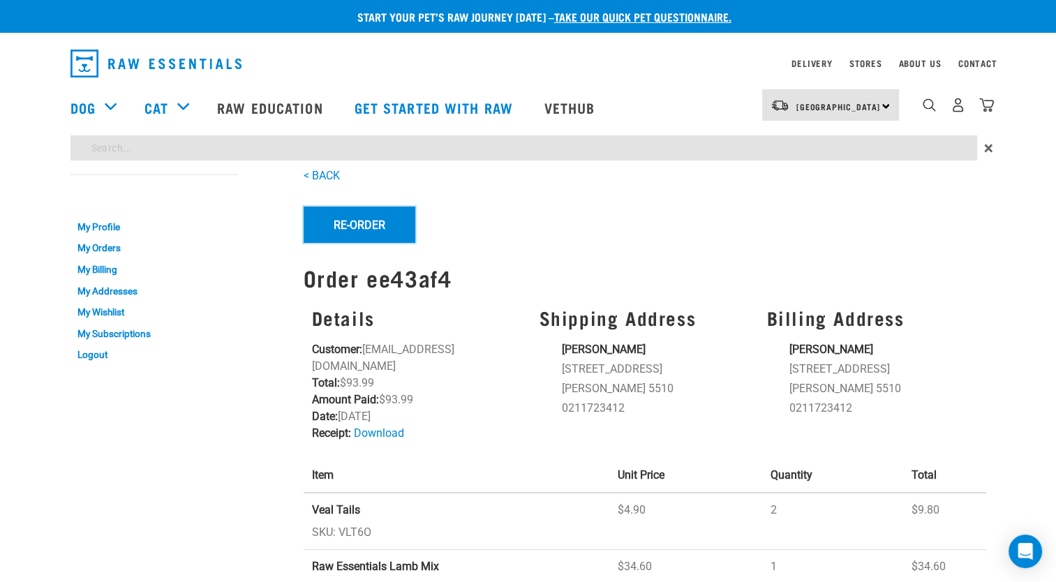
scroll to position [0, 0]
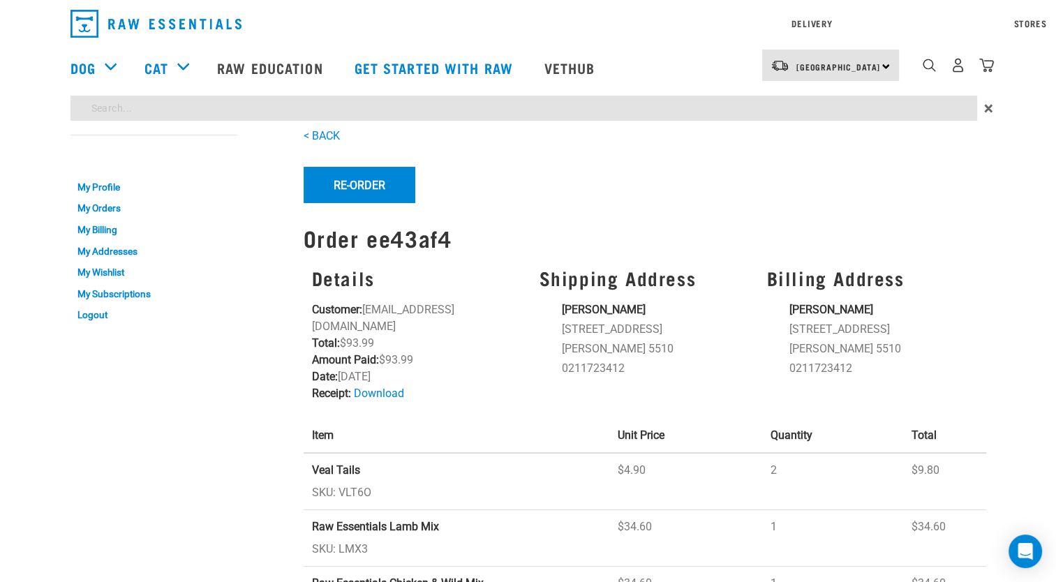
click at [190, 147] on div "Start your pet’s raw journey today – take our quick pet questionnaire. Delivery…" at bounding box center [528, 368] width 1056 height 736
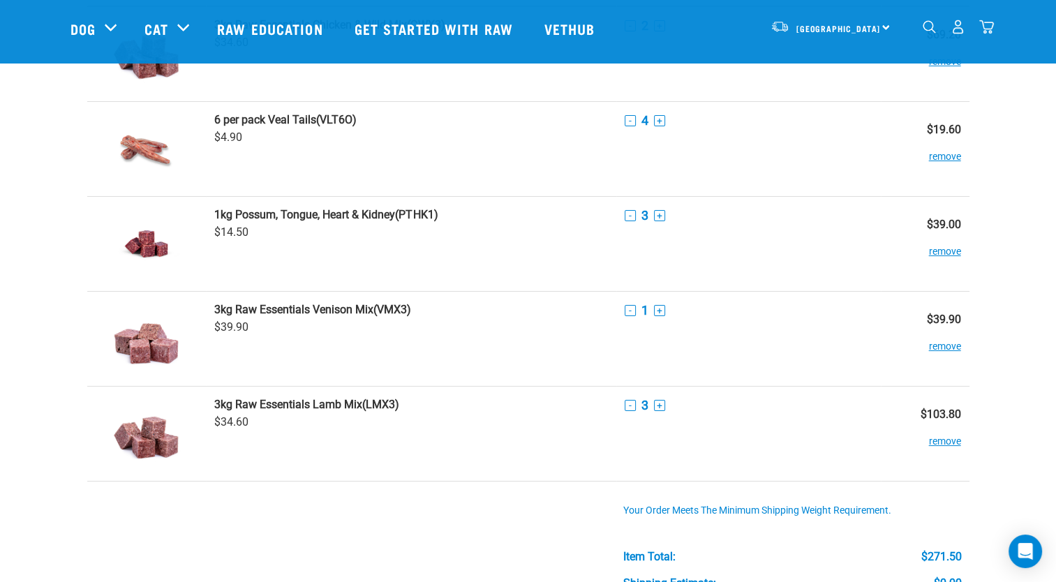
scroll to position [93, 0]
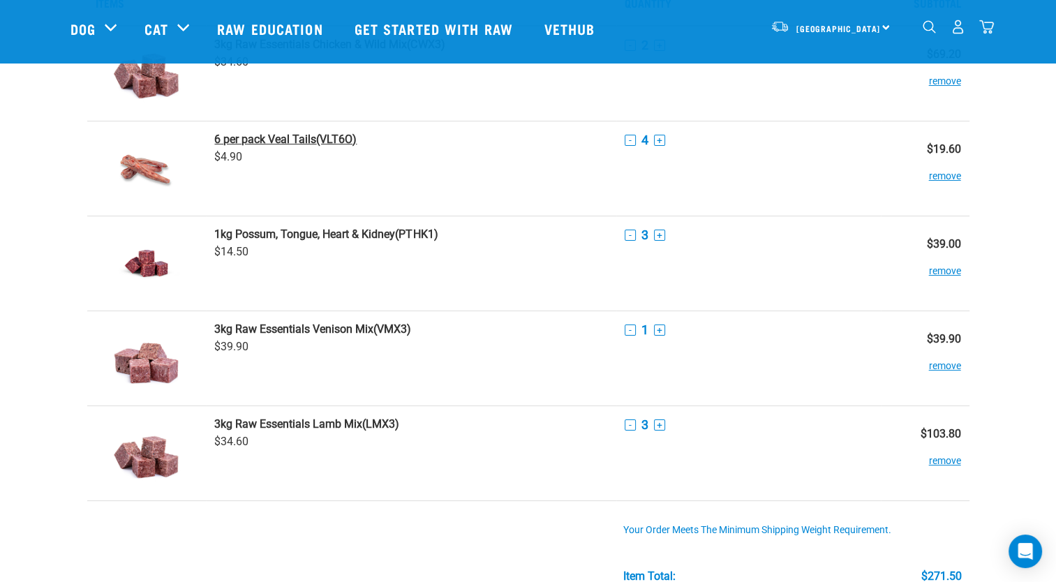
click at [266, 136] on strong "6 per pack Veal Tails" at bounding box center [265, 139] width 102 height 13
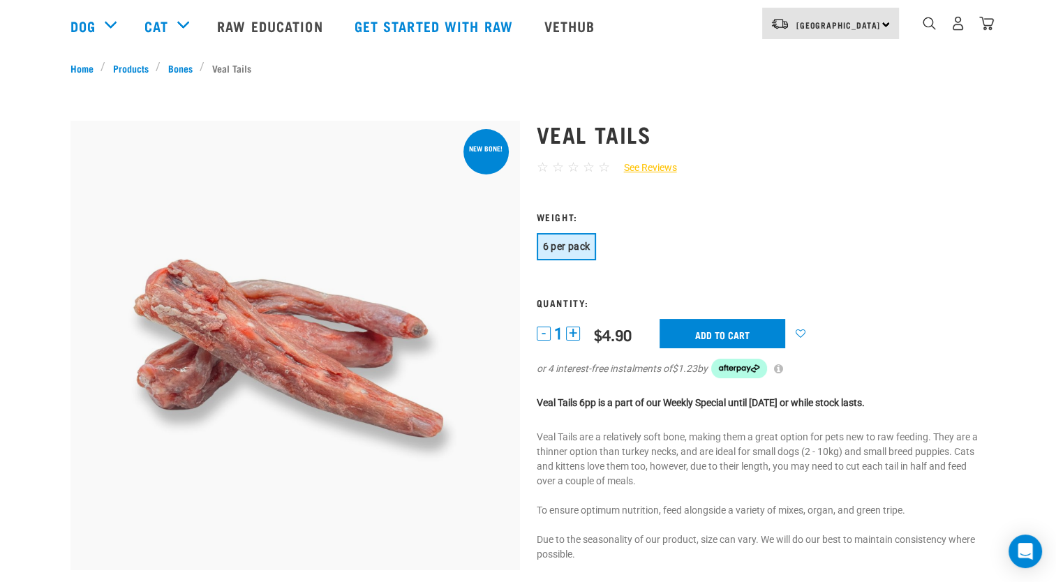
scroll to position [93, 0]
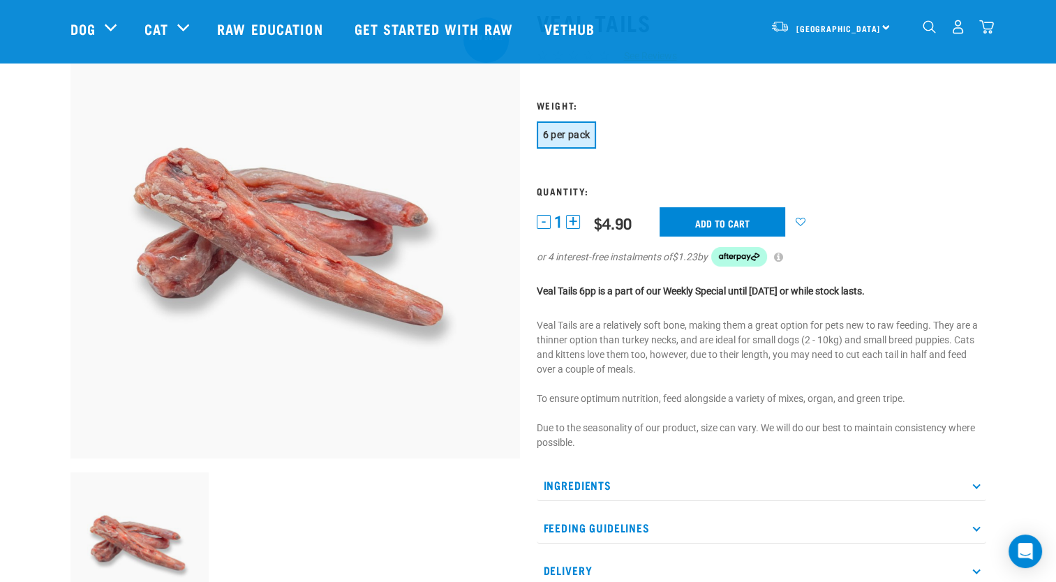
click at [572, 219] on button "+" at bounding box center [573, 222] width 14 height 14
click at [708, 224] on input "Add to cart" at bounding box center [723, 221] width 126 height 29
click at [988, 29] on img "dropdown navigation" at bounding box center [986, 27] width 15 height 15
click at [988, 30] on img "dropdown navigation" at bounding box center [986, 27] width 15 height 15
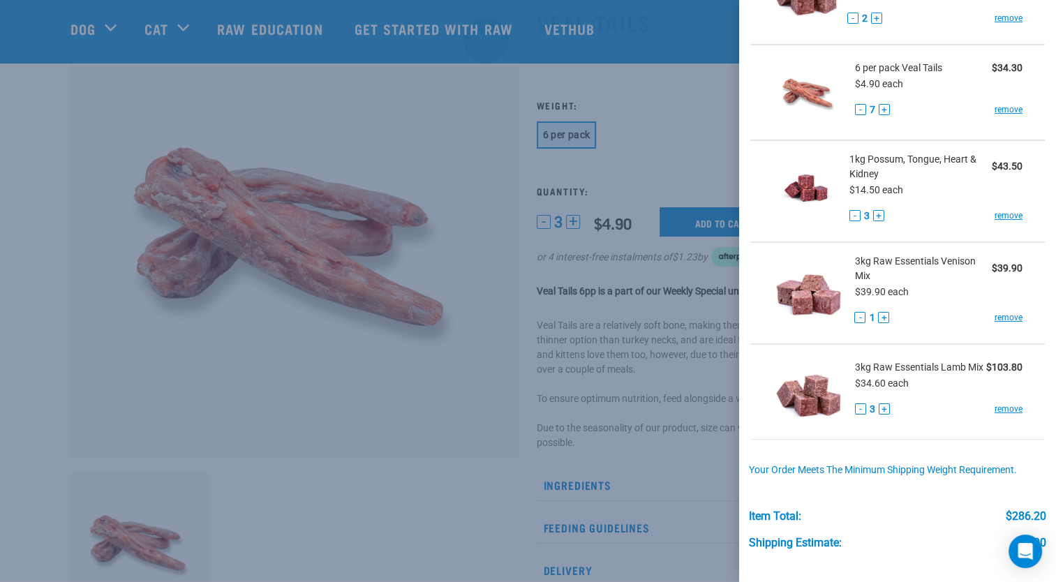
scroll to position [140, 0]
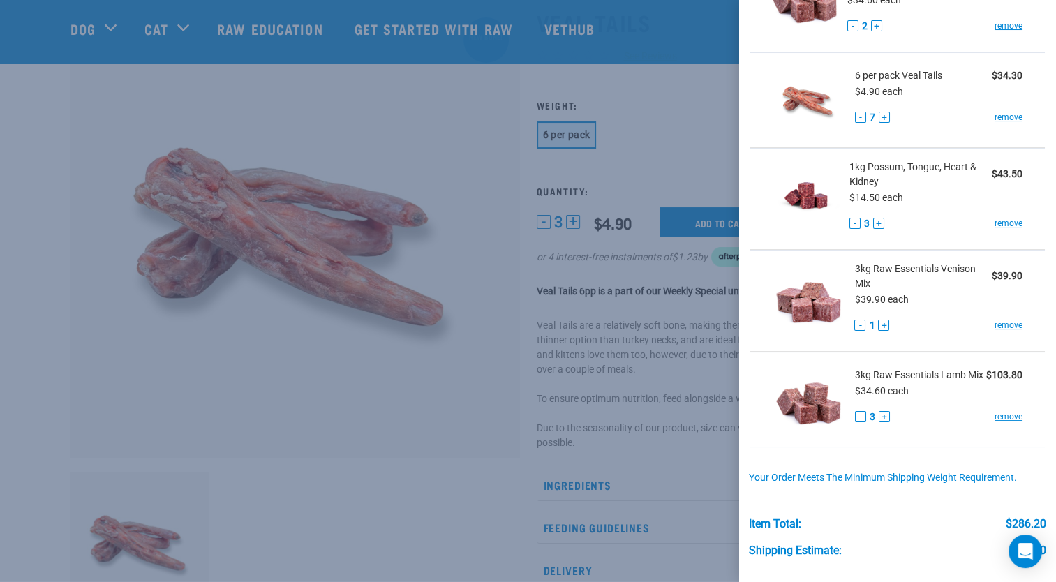
click at [857, 422] on button "-" at bounding box center [860, 416] width 11 height 11
click at [859, 422] on button "-" at bounding box center [860, 416] width 11 height 11
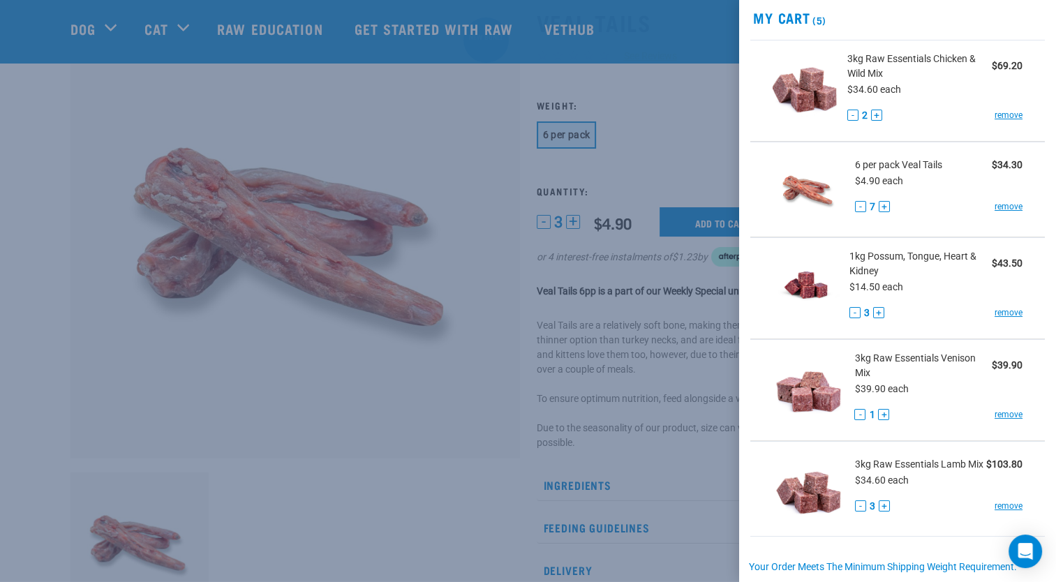
scroll to position [46, 0]
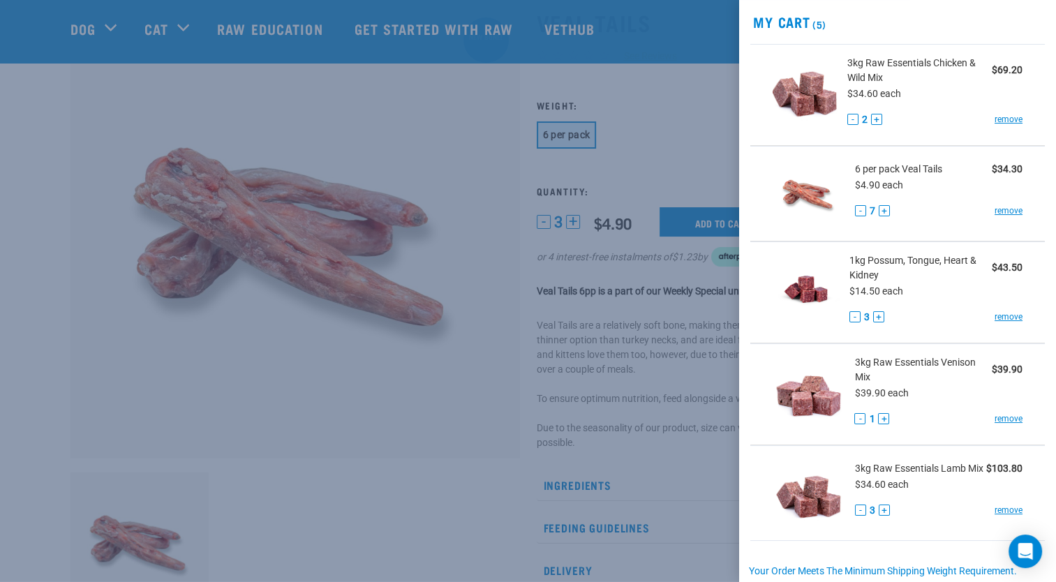
click at [849, 117] on button "-" at bounding box center [852, 119] width 11 height 11
click at [996, 117] on link "remove" at bounding box center [1009, 119] width 28 height 13
click at [847, 119] on button "-" at bounding box center [852, 119] width 11 height 11
drag, startPoint x: 870, startPoint y: 102, endPoint x: 868, endPoint y: 128, distance: 25.9
click at [870, 103] on div "3kg Raw Essentials Chicken & Wild Mix $69.20 $34.60 each - 2 + remove" at bounding box center [930, 95] width 186 height 78
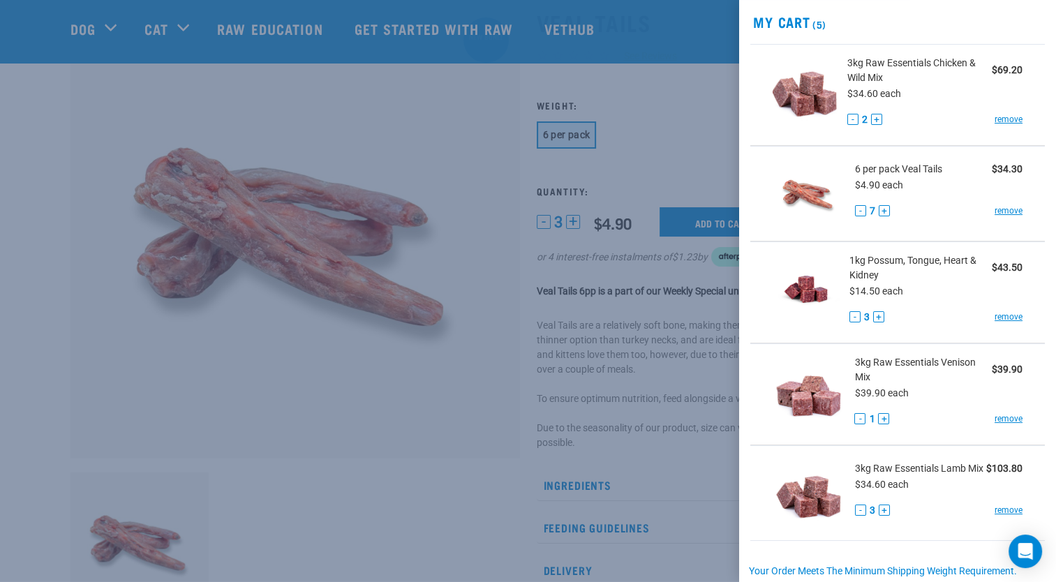
click at [853, 118] on button "-" at bounding box center [852, 119] width 11 height 11
click at [874, 119] on button "+" at bounding box center [876, 119] width 11 height 11
click at [888, 63] on span "3kg Raw Essentials Chicken & Wild Mix" at bounding box center [919, 70] width 144 height 29
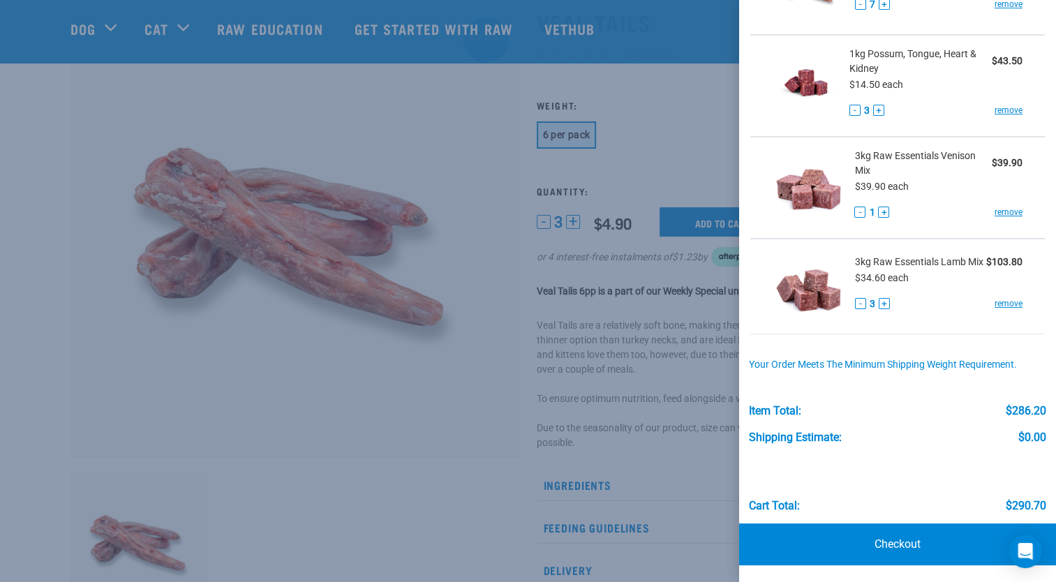
scroll to position [257, 0]
click at [995, 309] on link "remove" at bounding box center [1009, 303] width 28 height 13
click at [856, 309] on button "-" at bounding box center [860, 303] width 11 height 11
click at [855, 309] on button "-" at bounding box center [860, 303] width 11 height 11
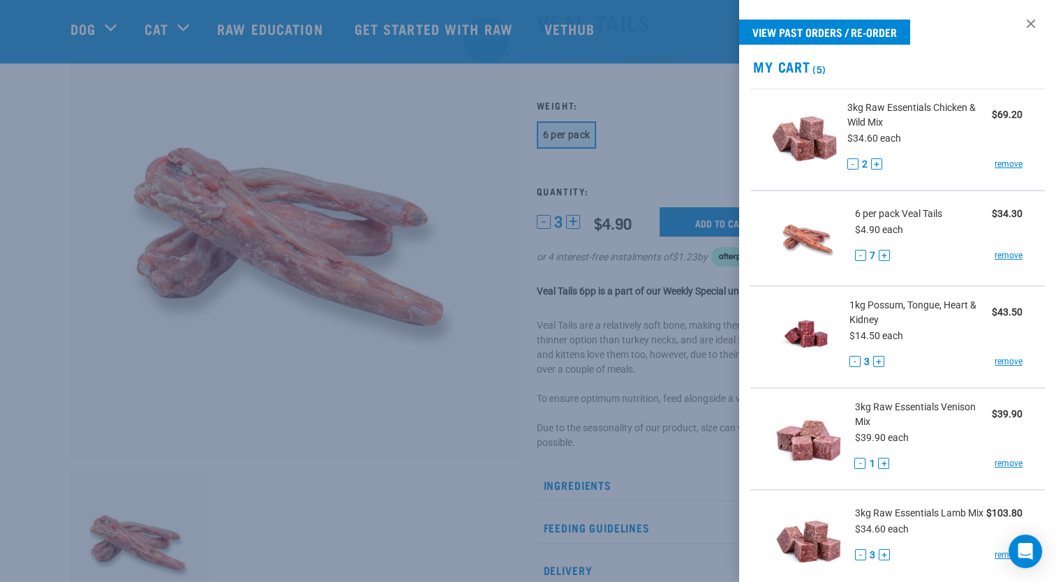
scroll to position [0, 0]
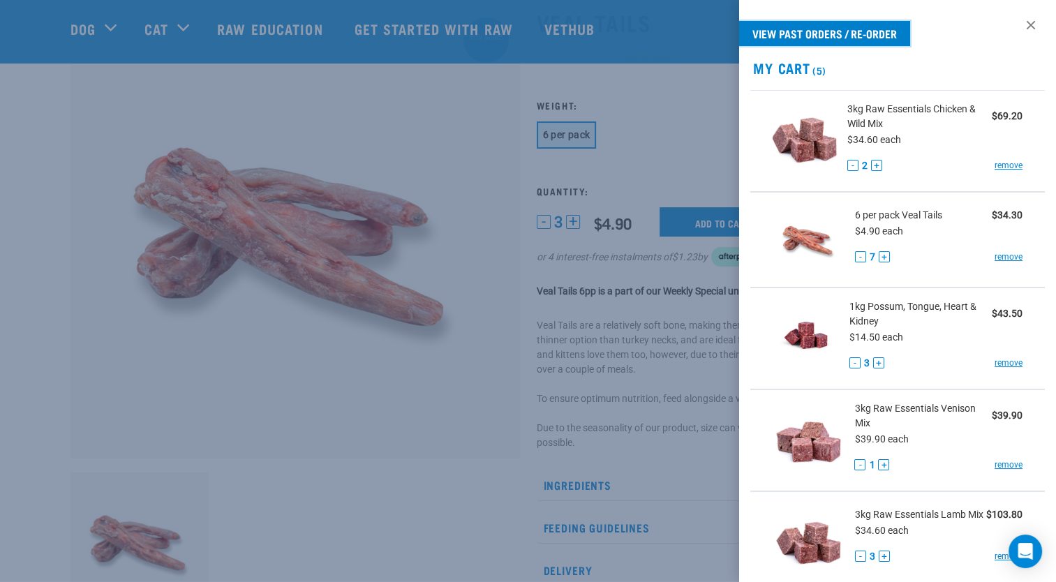
click at [812, 30] on link "View past orders / re-order" at bounding box center [824, 33] width 171 height 25
click at [810, 68] on h2 "My Cart (5)" at bounding box center [897, 68] width 317 height 16
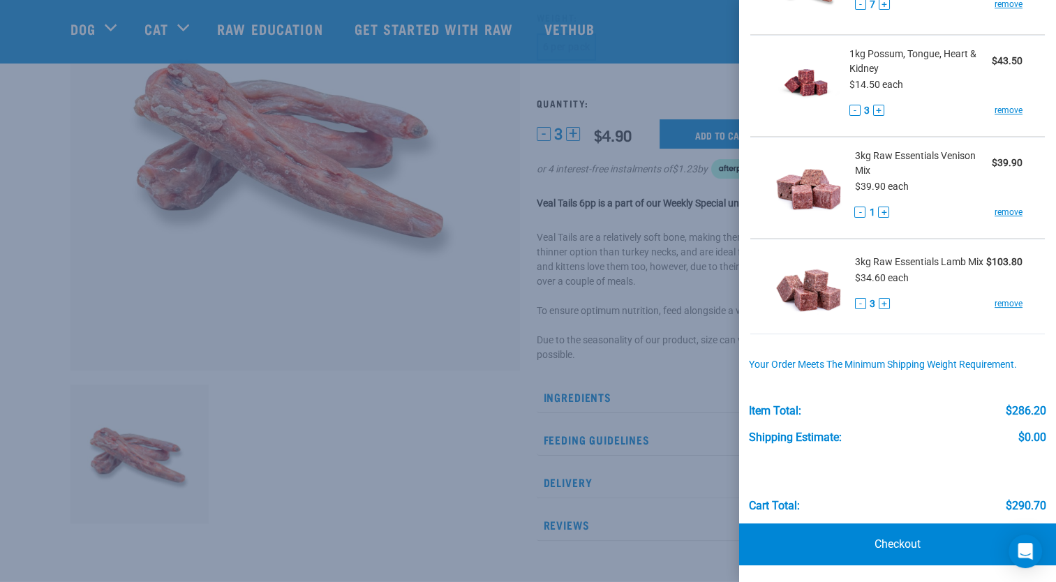
scroll to position [186, 0]
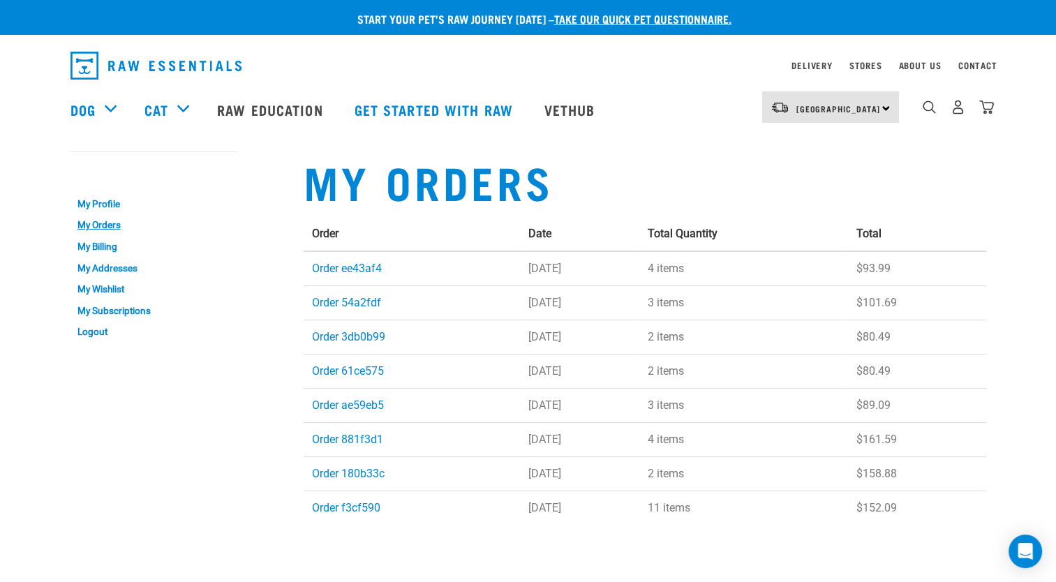
drag, startPoint x: 986, startPoint y: 110, endPoint x: 979, endPoint y: 127, distance: 18.1
click at [986, 110] on img "dropdown navigation" at bounding box center [986, 107] width 15 height 15
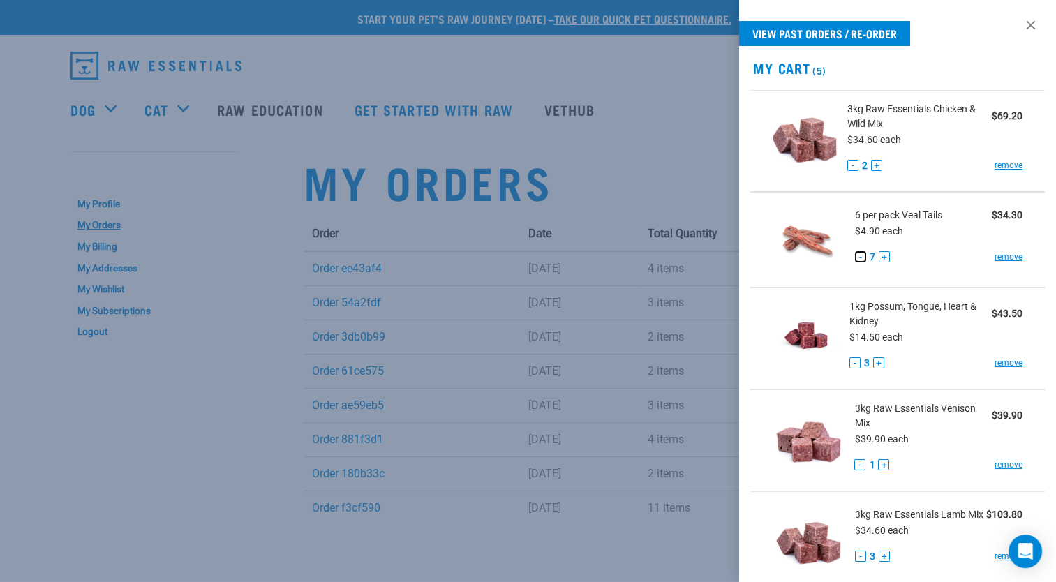
click at [861, 255] on button "-" at bounding box center [860, 256] width 11 height 11
click at [857, 255] on button "-" at bounding box center [860, 256] width 11 height 11
click at [859, 255] on button "-" at bounding box center [860, 256] width 11 height 11
click at [847, 168] on button "-" at bounding box center [852, 165] width 11 height 11
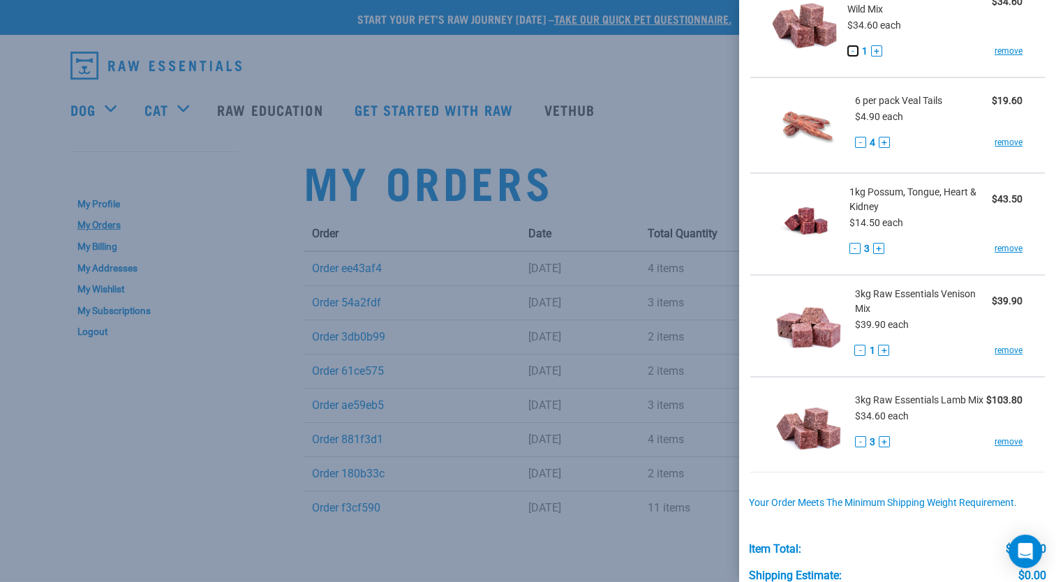
scroll to position [116, 0]
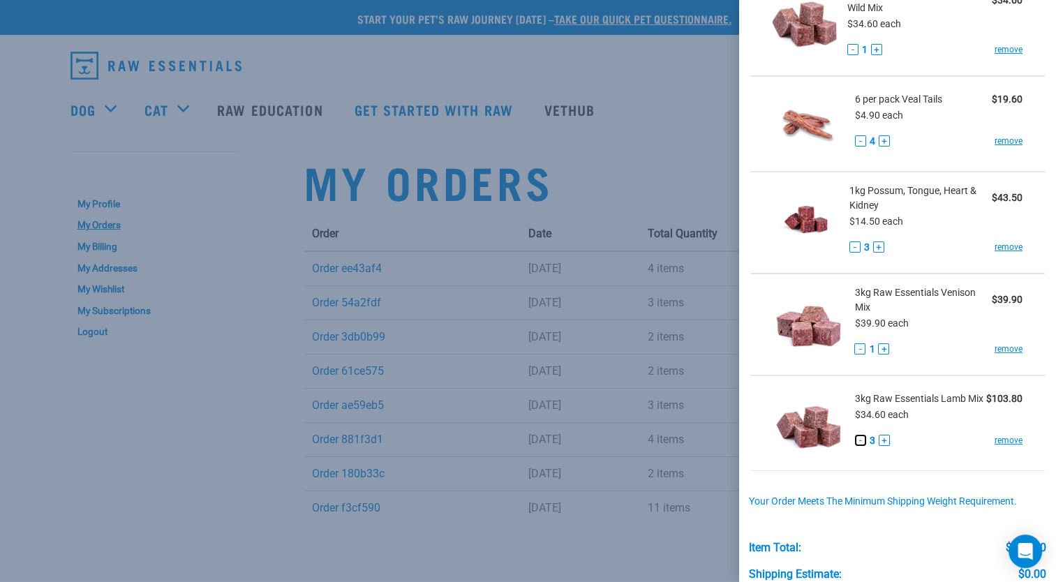
click at [857, 446] on button "-" at bounding box center [860, 440] width 11 height 11
click at [856, 446] on button "-" at bounding box center [860, 440] width 11 height 11
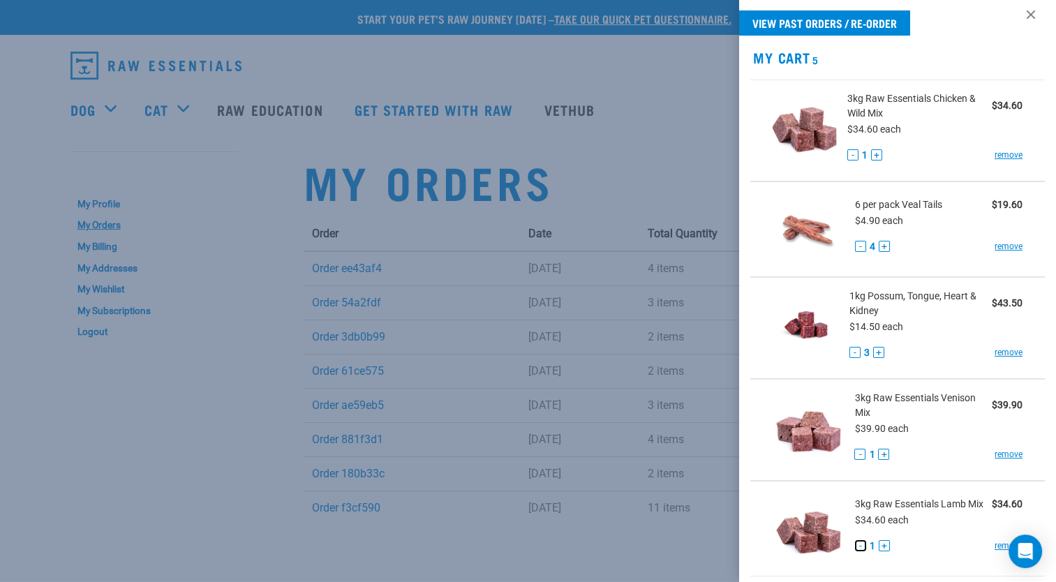
scroll to position [0, 0]
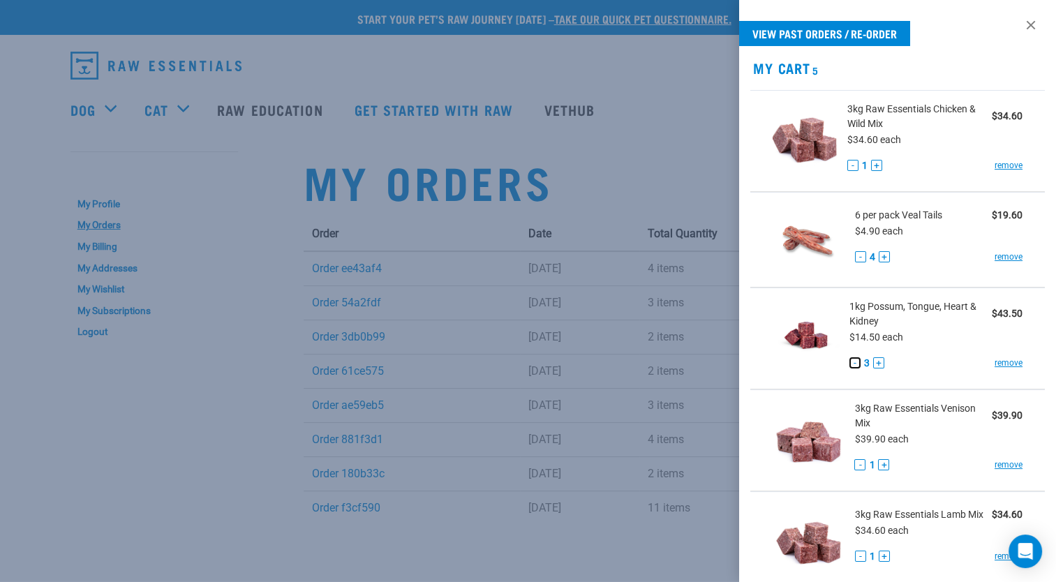
click at [850, 362] on button "-" at bounding box center [854, 362] width 11 height 11
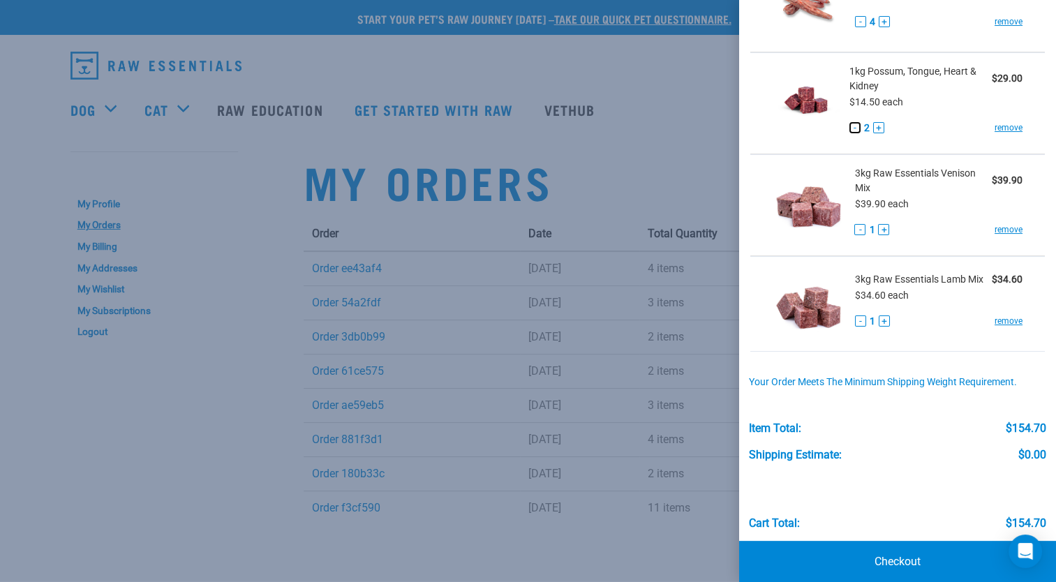
scroll to position [257, 0]
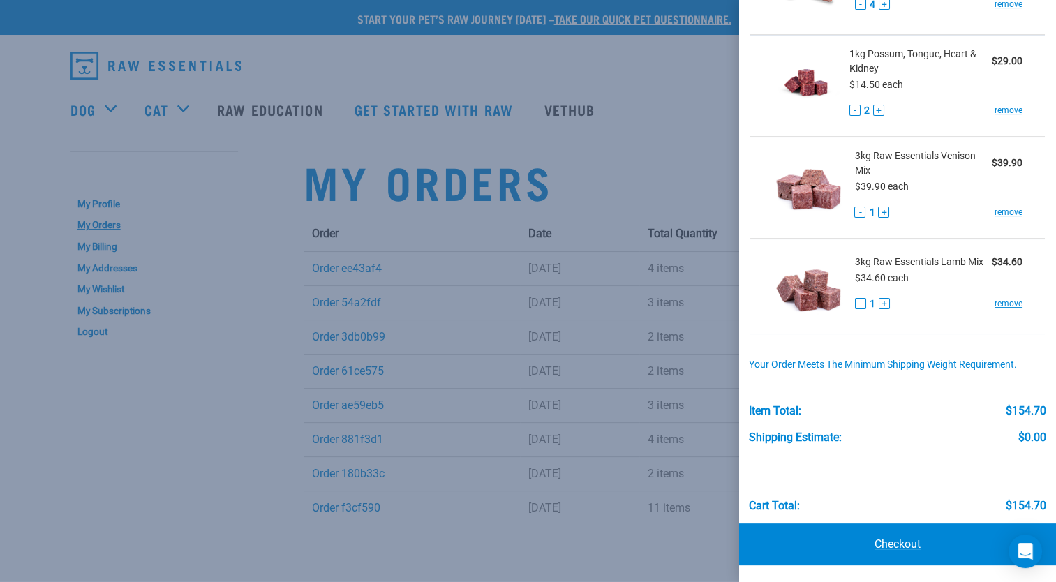
click at [896, 543] on link "Checkout" at bounding box center [897, 545] width 317 height 42
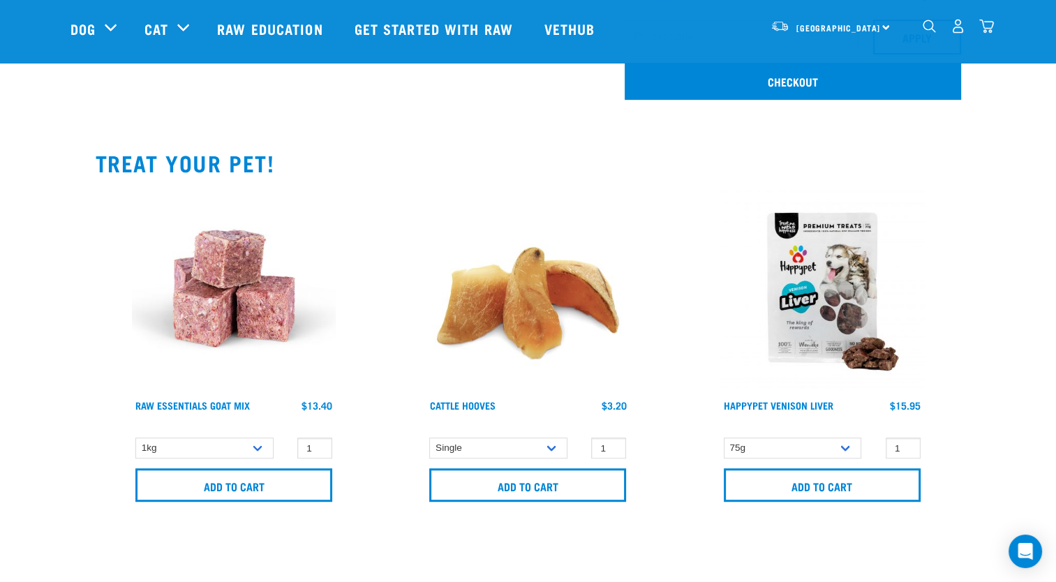
scroll to position [744, 0]
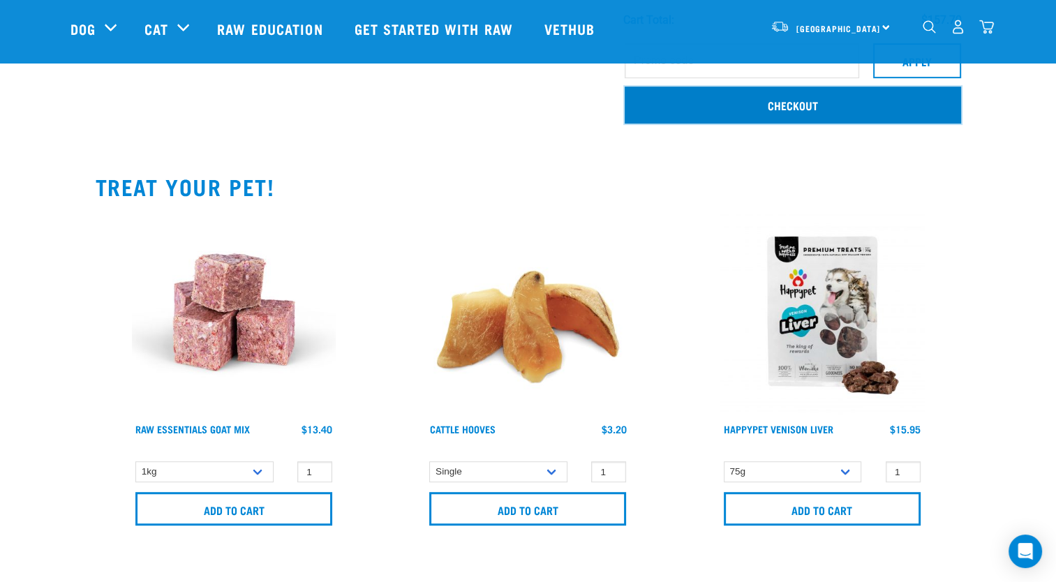
click at [790, 103] on link "Checkout" at bounding box center [793, 105] width 336 height 36
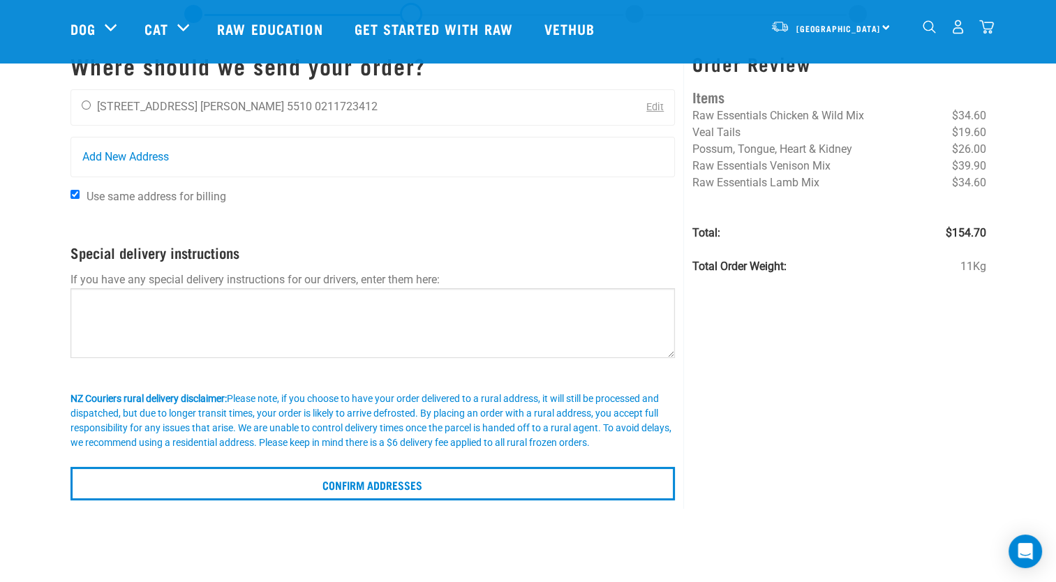
scroll to position [70, 0]
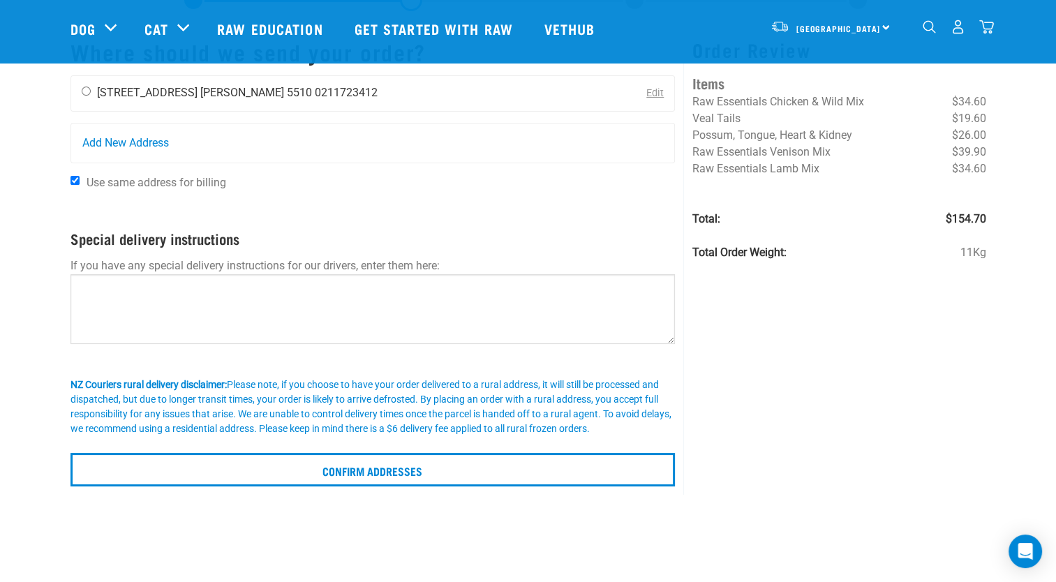
click at [86, 91] on input "radio" at bounding box center [86, 91] width 9 height 9
radio input "true"
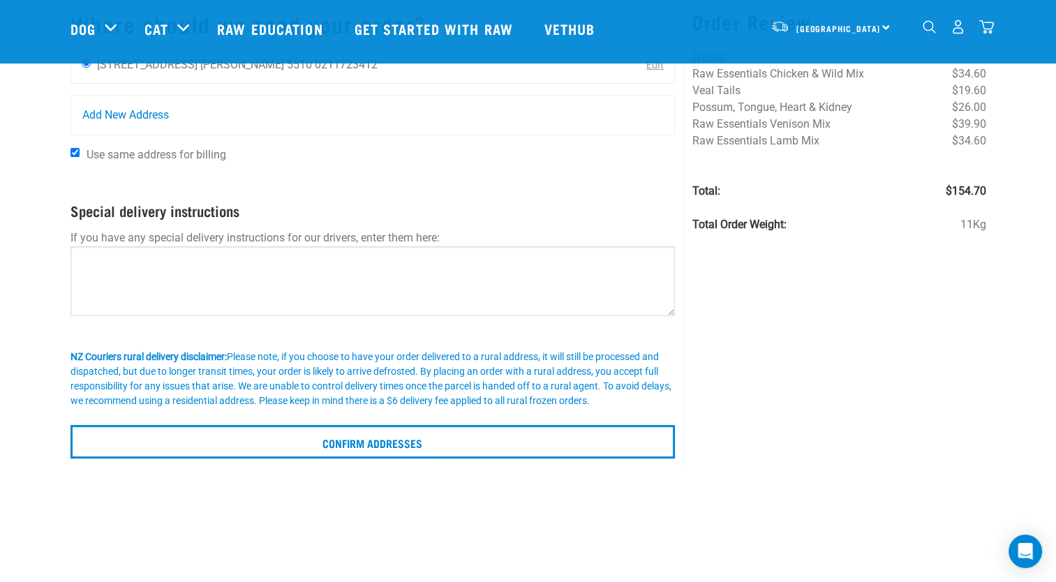
scroll to position [186, 0]
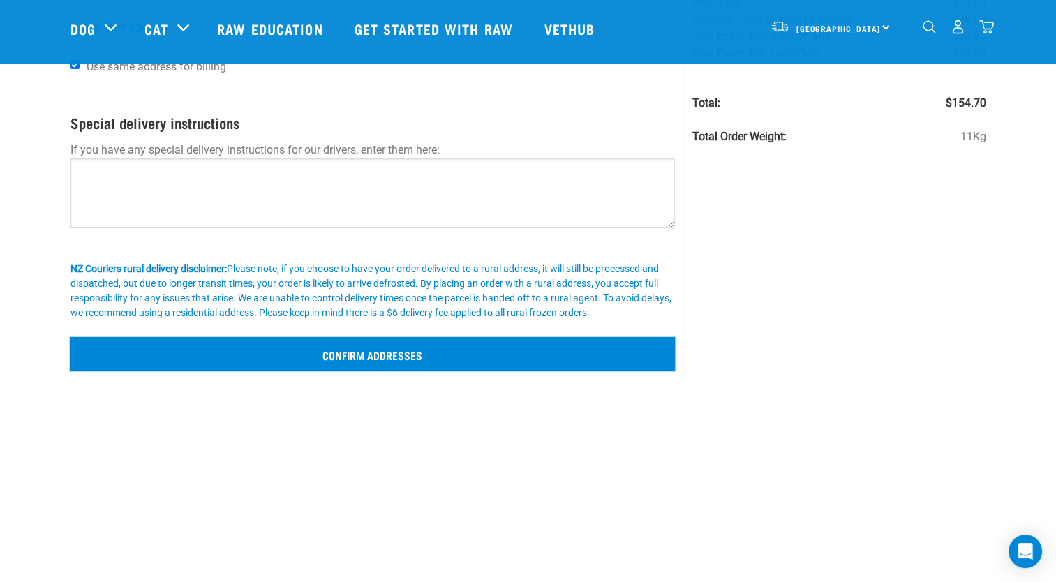
click at [409, 355] on input "Confirm addresses" at bounding box center [372, 354] width 605 height 34
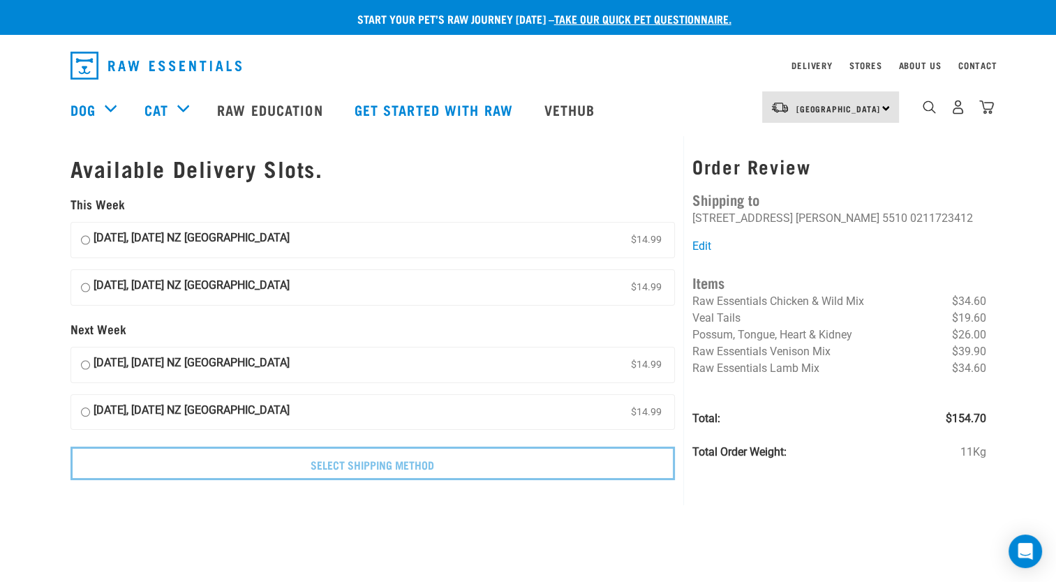
click at [84, 237] on input "14 August, Thursday NZ Couriers North Island $14.99" at bounding box center [85, 240] width 9 height 21
radio input "true"
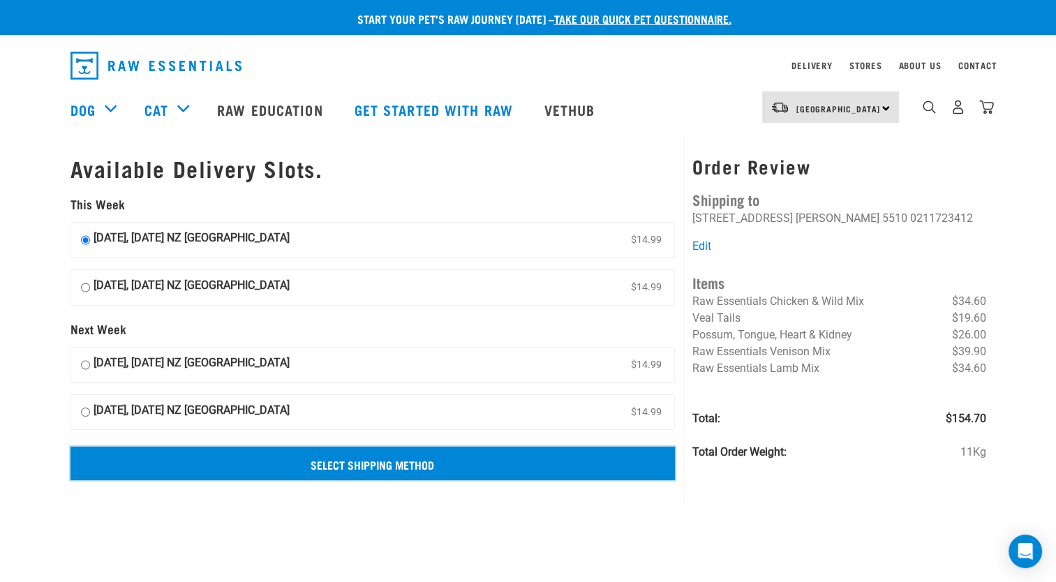
click at [373, 461] on input "Select Shipping Method" at bounding box center [372, 464] width 605 height 34
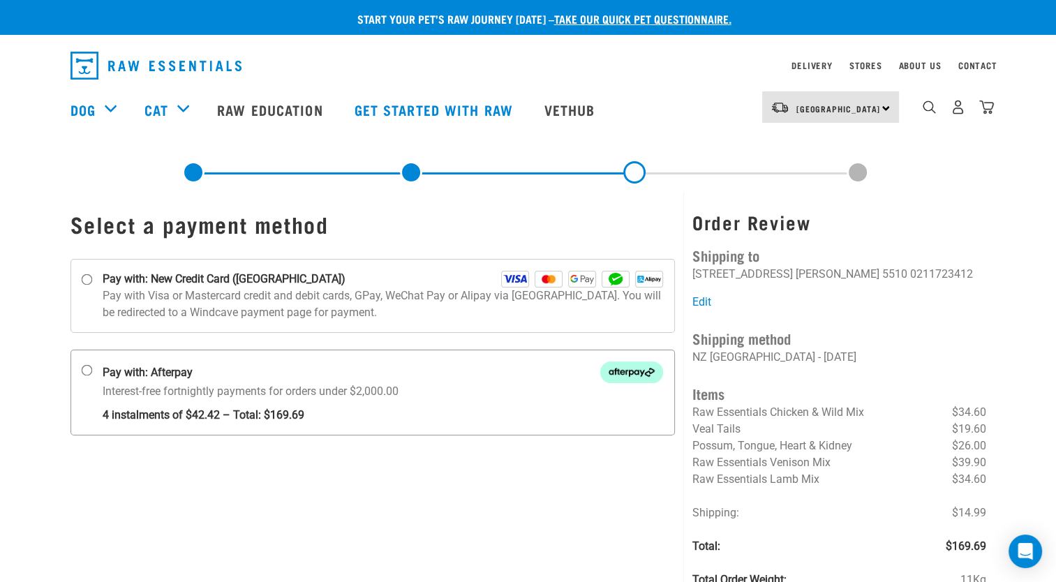
drag, startPoint x: 86, startPoint y: 365, endPoint x: 91, endPoint y: 373, distance: 9.1
click at [85, 365] on input "Pay with: Afterpay Interest-free fortnightly payments for orders under $2,000.00" at bounding box center [86, 370] width 11 height 11
radio input "true"
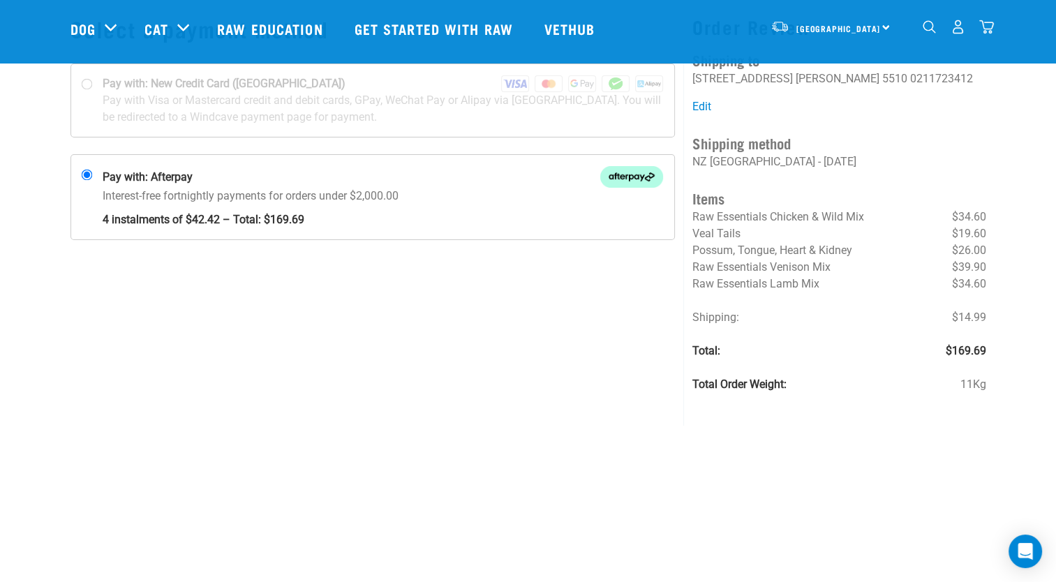
scroll to position [70, 0]
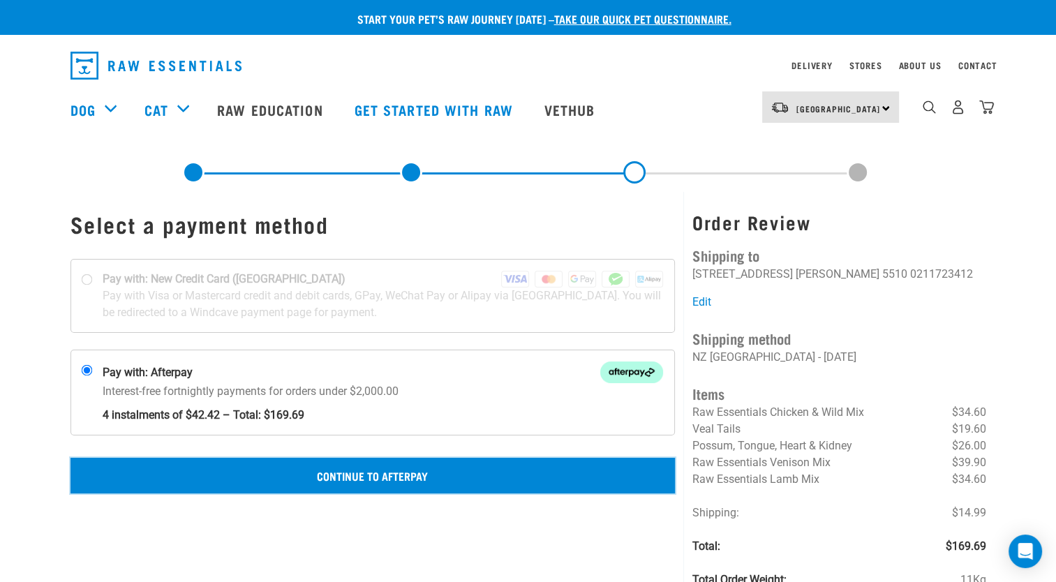
click at [380, 470] on button "Continue to Afterpay" at bounding box center [372, 475] width 605 height 35
click at [385, 473] on button "Confirm Payment" at bounding box center [372, 475] width 605 height 35
